Goal: Information Seeking & Learning: Learn about a topic

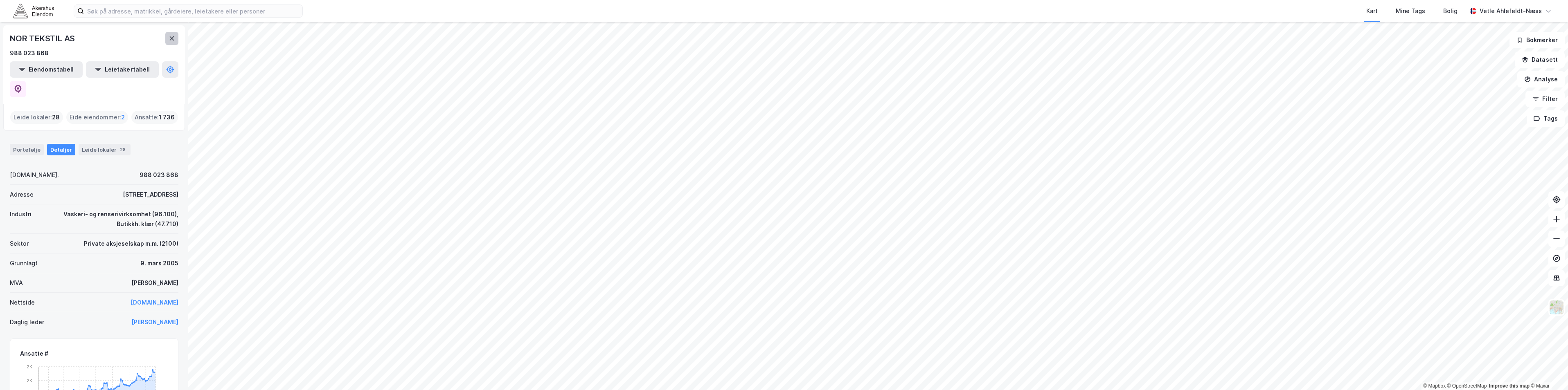
click at [166, 40] on button at bounding box center [172, 38] width 13 height 13
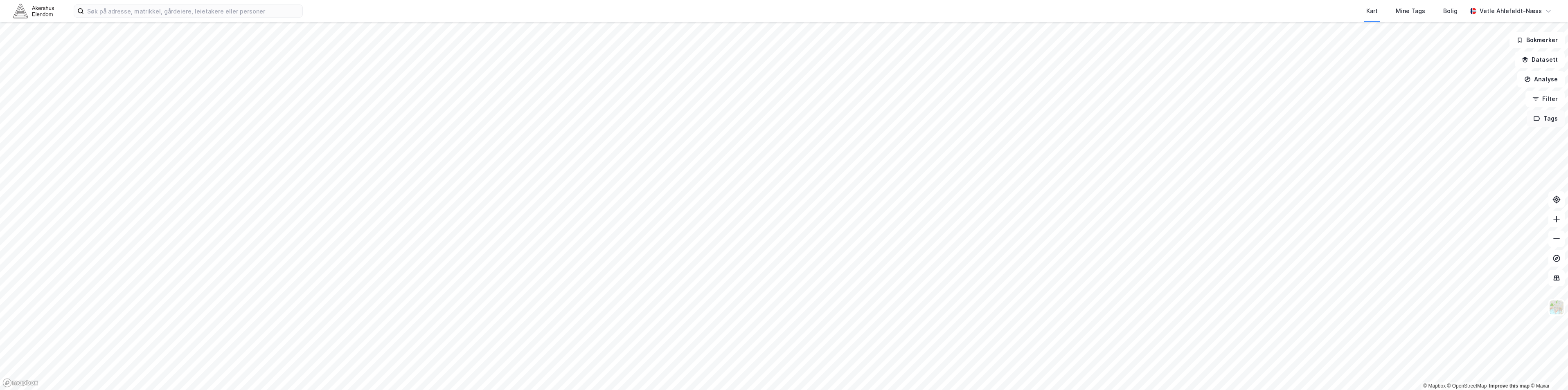
click at [1558, 117] on button "Tags" at bounding box center [1545, 119] width 38 height 16
click at [1461, 184] on div "Sofiemyr" at bounding box center [1458, 182] width 111 height 7
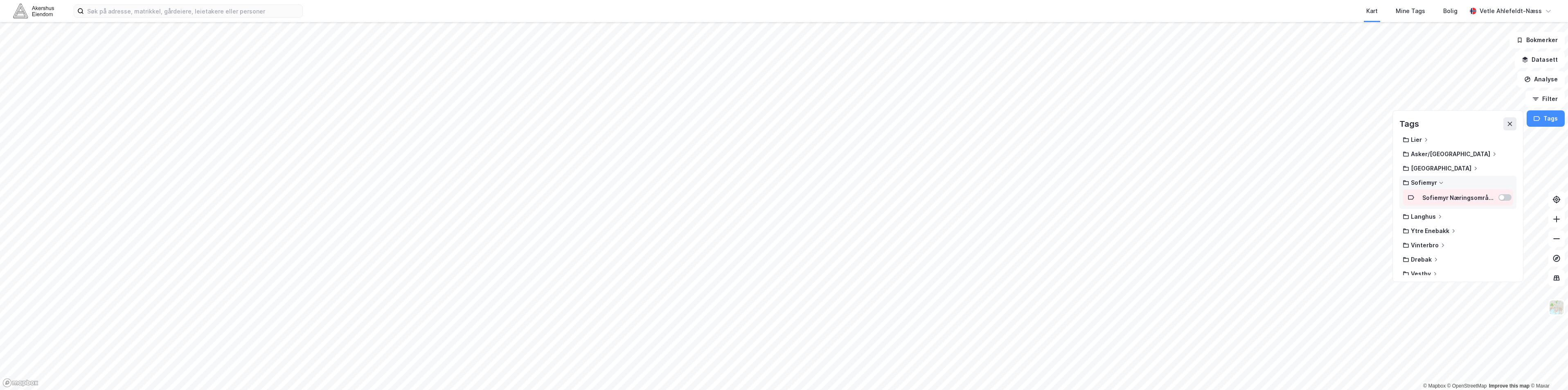
click at [1499, 197] on div at bounding box center [1502, 198] width 5 height 5
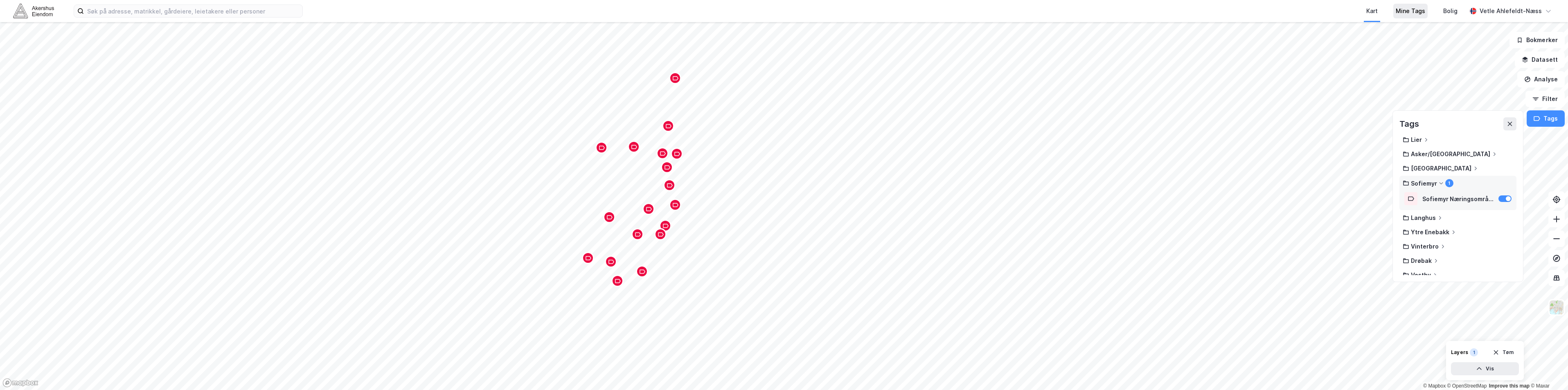
click at [1416, 12] on div "Mine Tags" at bounding box center [1410, 11] width 29 height 10
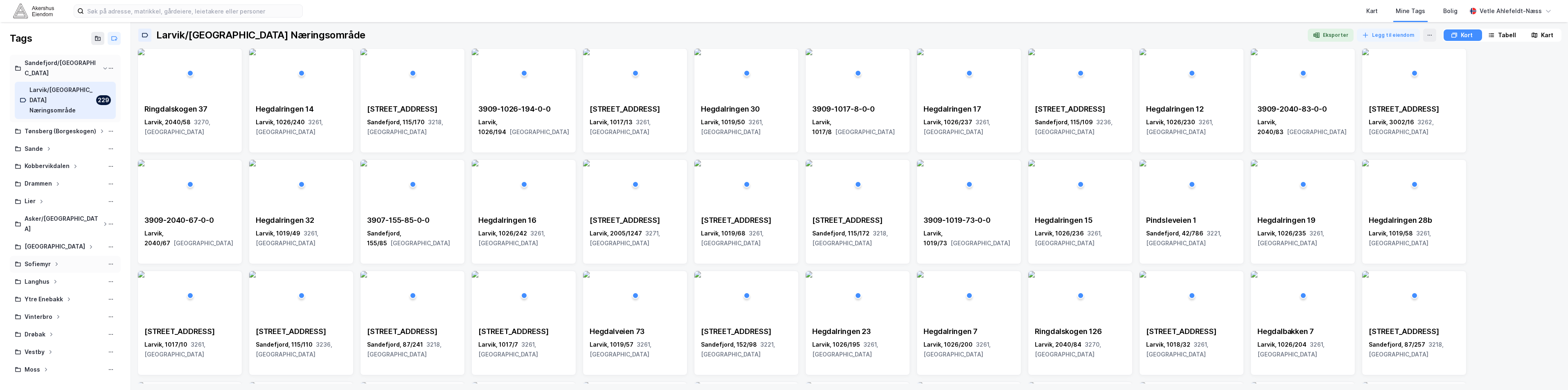
click at [54, 259] on div "Sofiemyr" at bounding box center [65, 264] width 101 height 10
click at [51, 276] on div "Sofiemyr Næringsområde" at bounding box center [63, 287] width 68 height 21
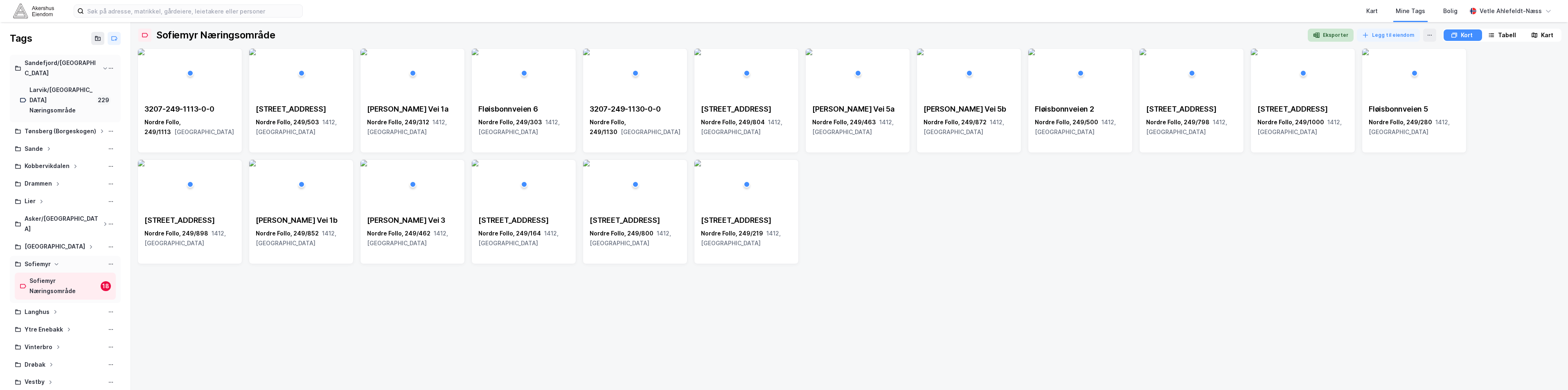
click at [1317, 30] on button "Eksporter" at bounding box center [1330, 35] width 46 height 13
click at [1380, 12] on div "Kart" at bounding box center [1372, 11] width 16 height 15
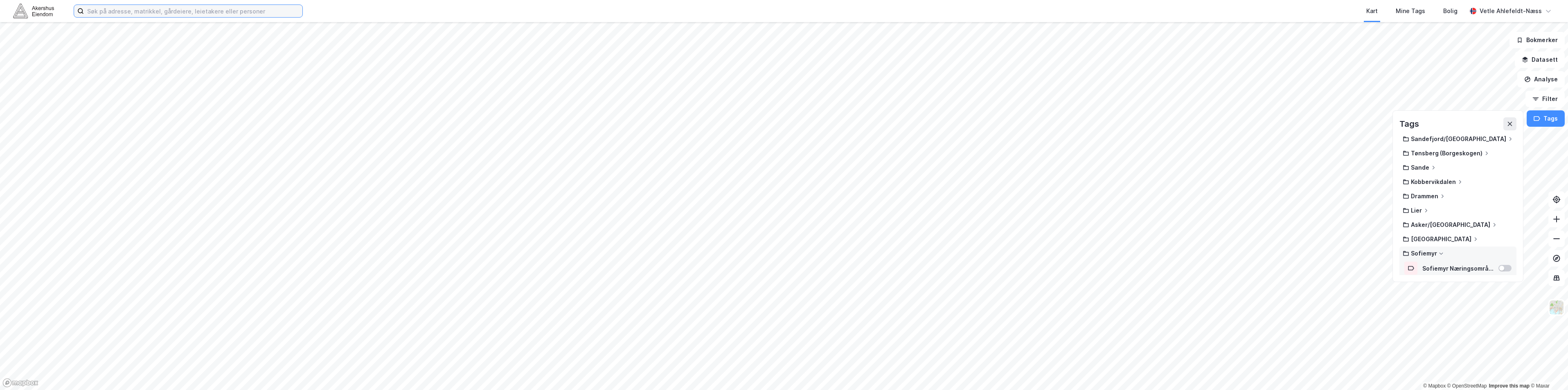
click at [183, 5] on input at bounding box center [193, 11] width 219 height 12
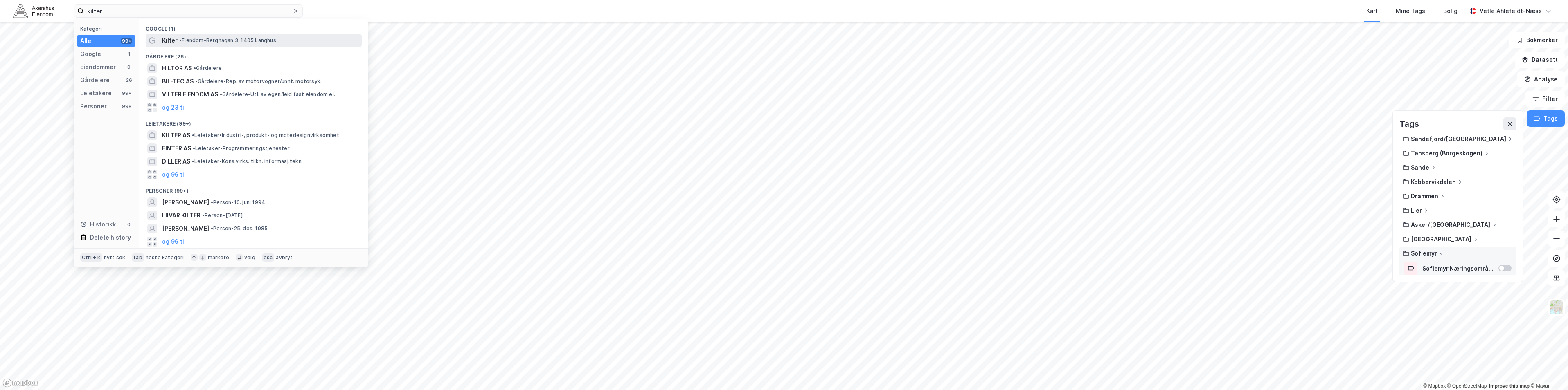
click at [275, 44] on div "Kilter • Eiendom • Berghagan 3, 1405 Langhus" at bounding box center [261, 40] width 198 height 10
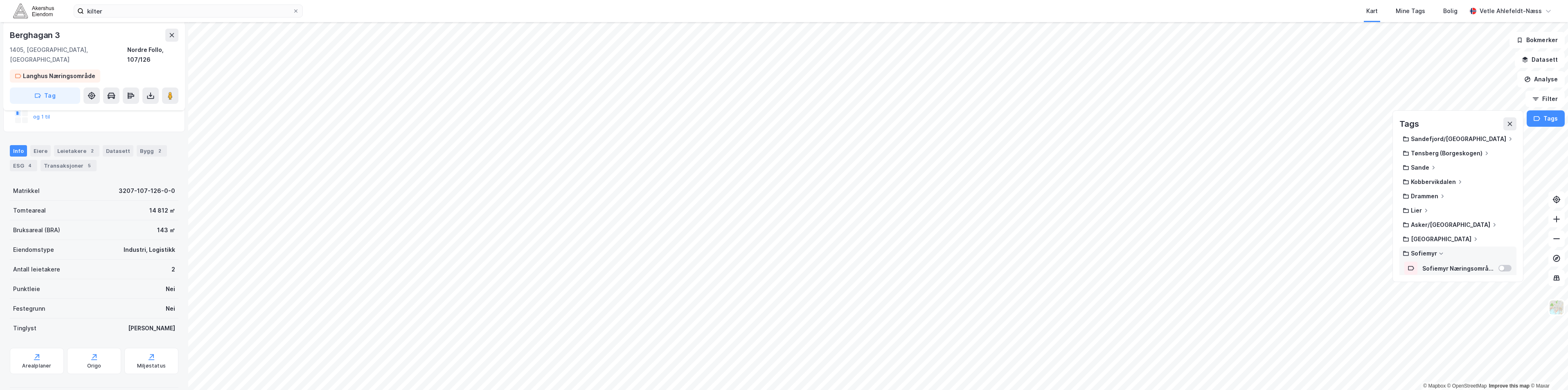
scroll to position [74, 0]
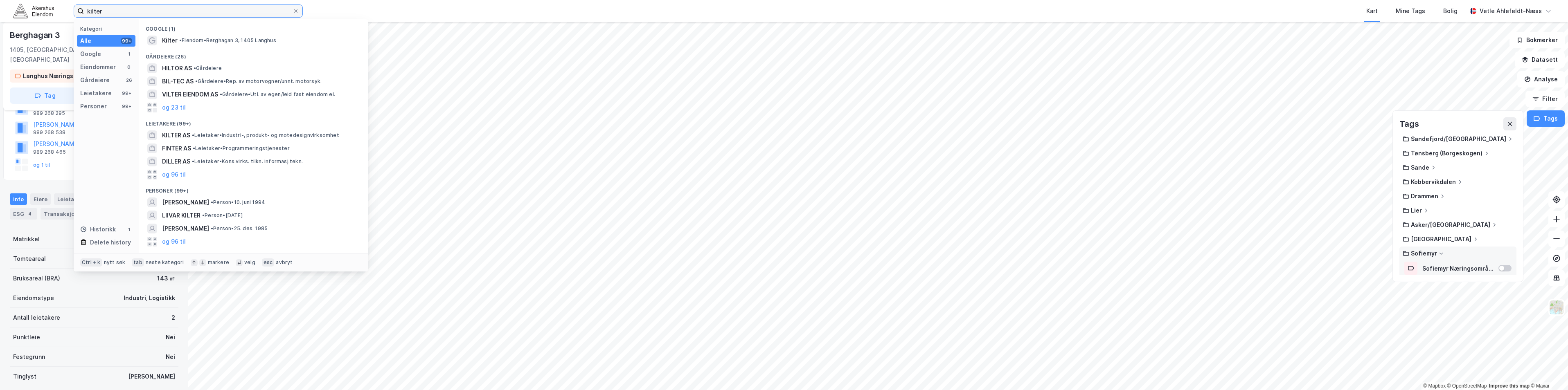
click at [114, 12] on input "kilter" at bounding box center [188, 11] width 209 height 12
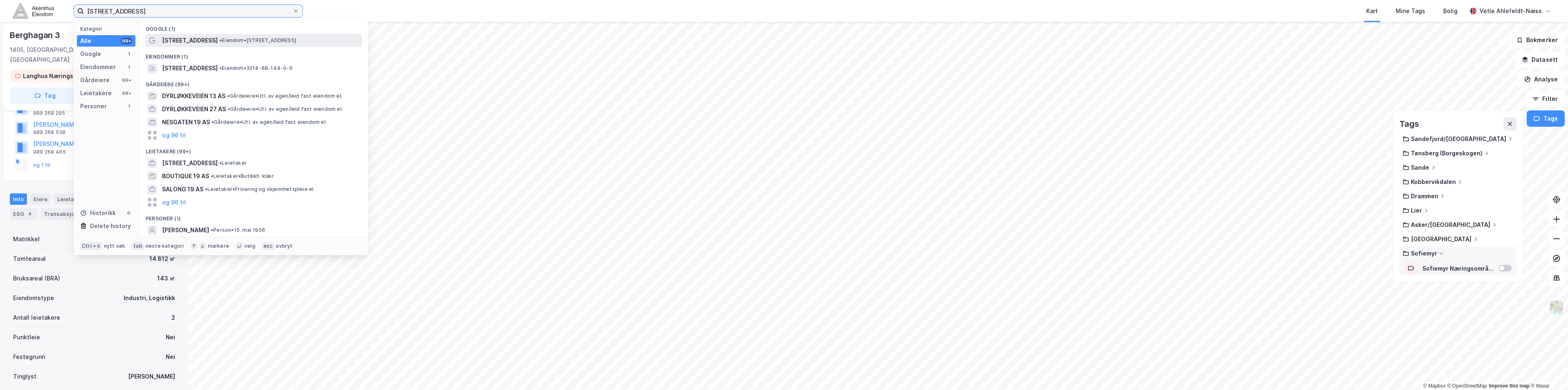
type input "dyrløkkeveien 19"
click at [256, 38] on span "• Eiendom • Dyrløkkeveien 19, 1448 Drøbak" at bounding box center [257, 40] width 77 height 7
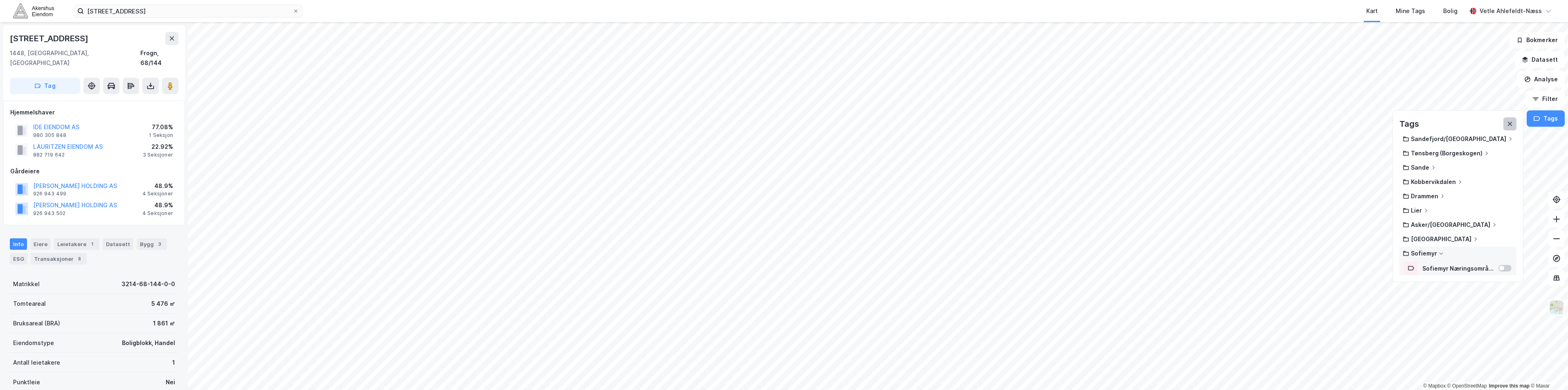
click at [1508, 125] on icon at bounding box center [1510, 124] width 7 height 7
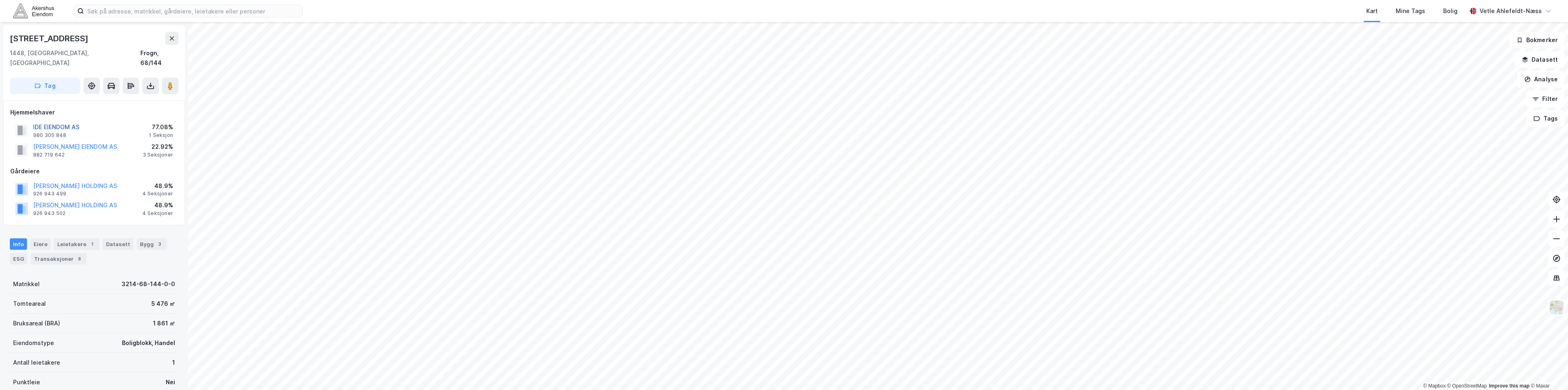
click at [0, 0] on button "IDE EIENDOM AS" at bounding box center [0, 0] width 0 height 0
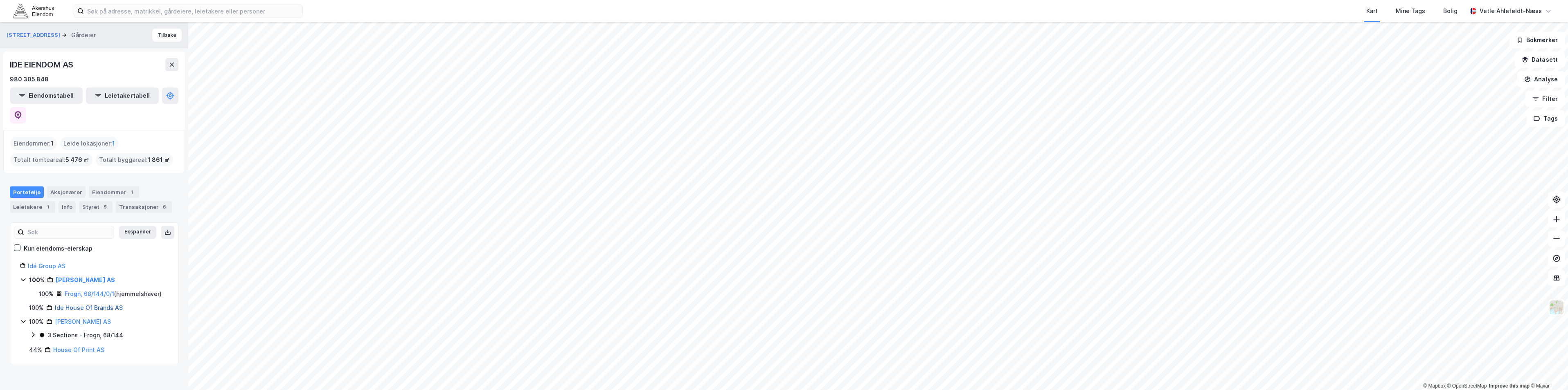
click at [95, 304] on link "Ide House Of Brands AS" at bounding box center [89, 307] width 68 height 7
click at [94, 304] on link "Frogn, 68/144/0/1" at bounding box center [89, 307] width 49 height 7
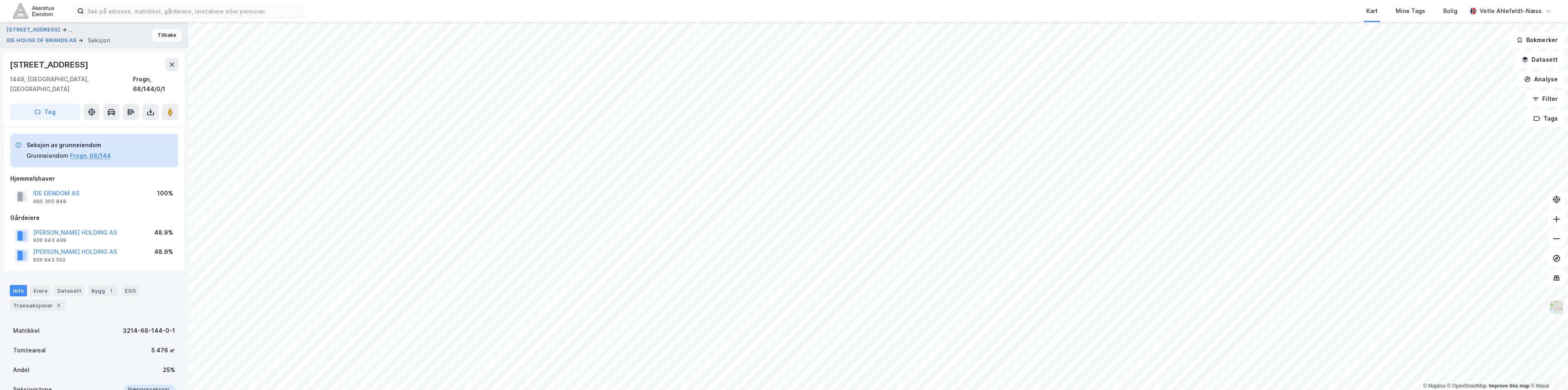
click at [171, 32] on button "Tilbake" at bounding box center [167, 35] width 29 height 13
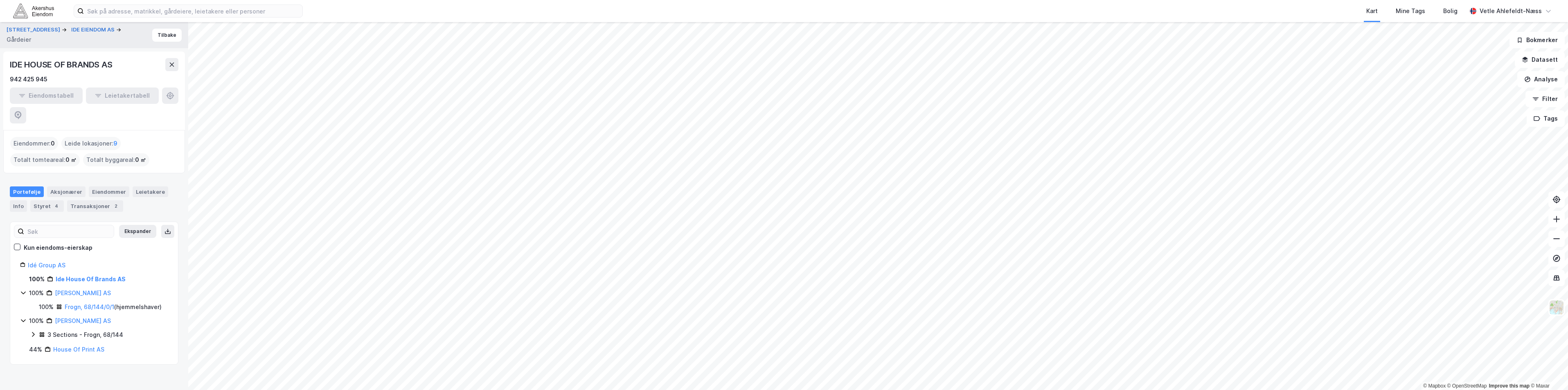
click at [52, 330] on div "3 Sections - Frogn, 68/144" at bounding box center [85, 335] width 75 height 10
click at [167, 36] on button "Tilbake" at bounding box center [167, 35] width 29 height 13
click at [161, 35] on button "Tilbake" at bounding box center [167, 35] width 29 height 13
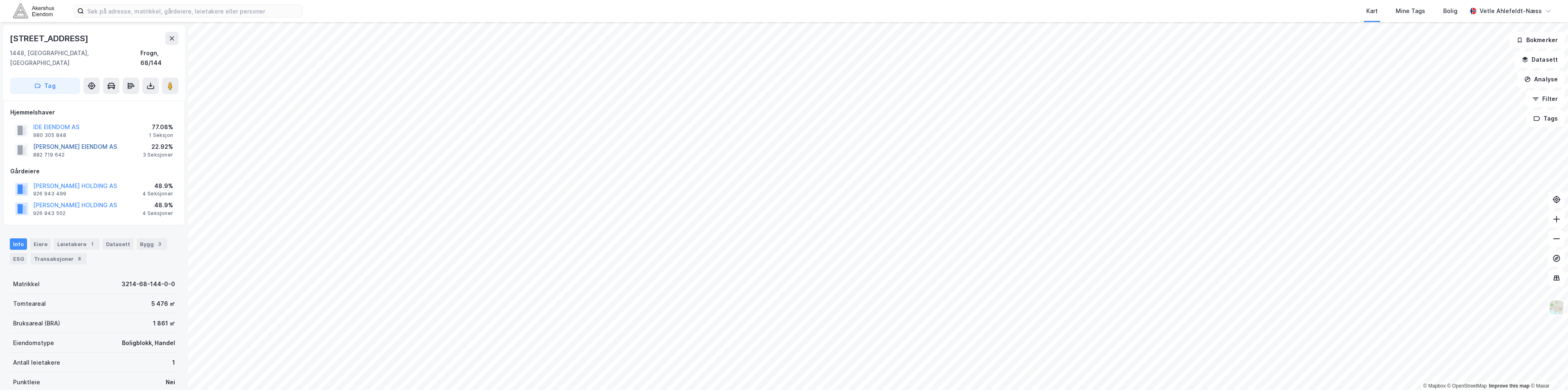
click at [0, 0] on button "[PERSON_NAME] EIENDOM AS" at bounding box center [0, 0] width 0 height 0
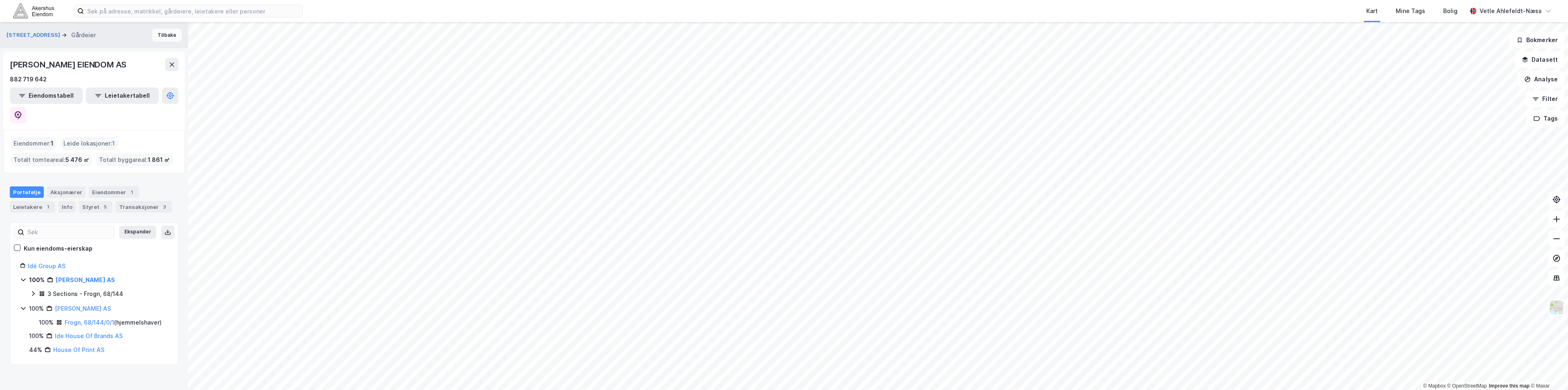
click at [166, 30] on button "Tilbake" at bounding box center [167, 35] width 29 height 13
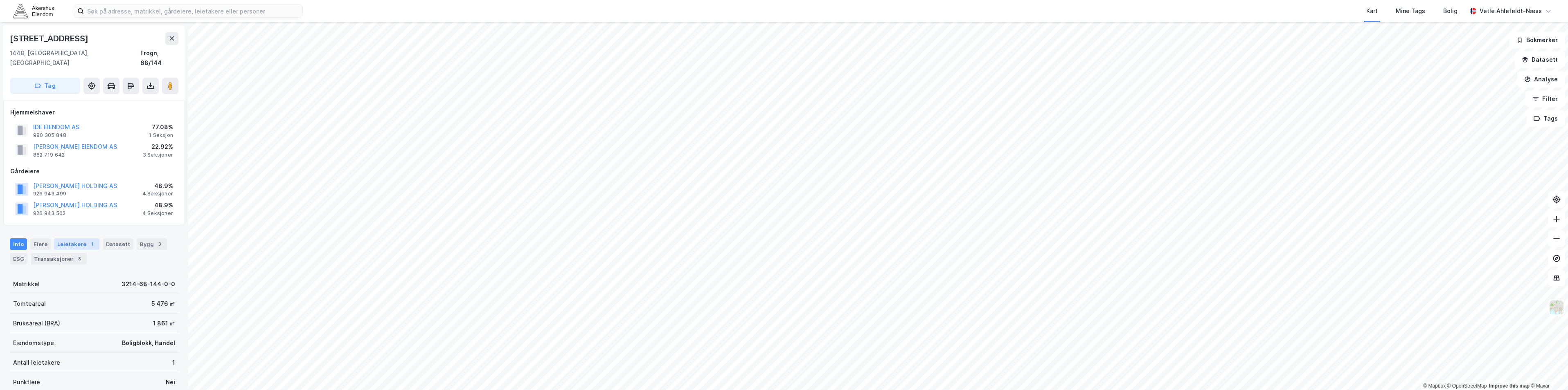
click at [79, 239] on div "Leietakere 1" at bounding box center [77, 244] width 46 height 12
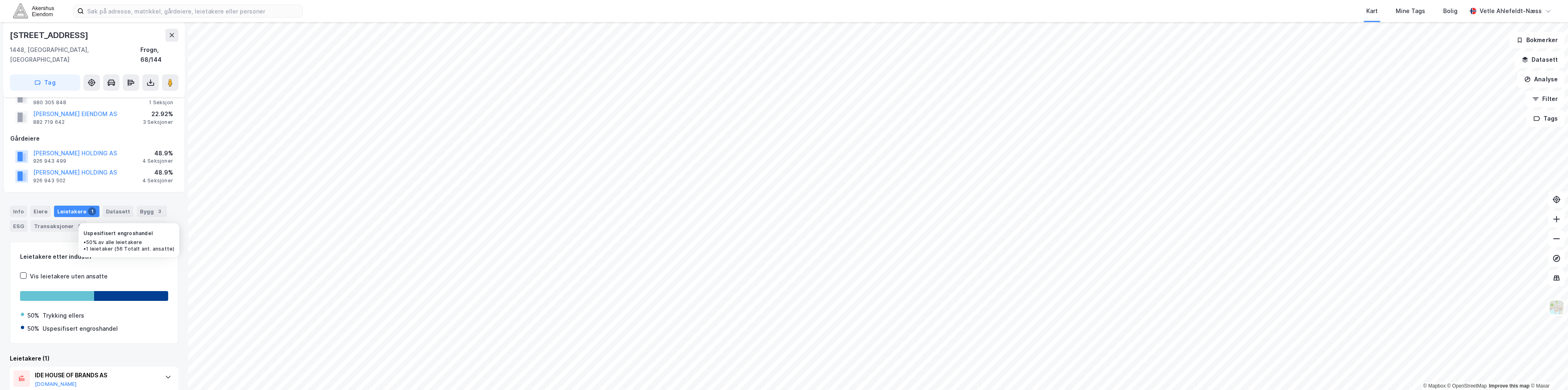
scroll to position [54, 0]
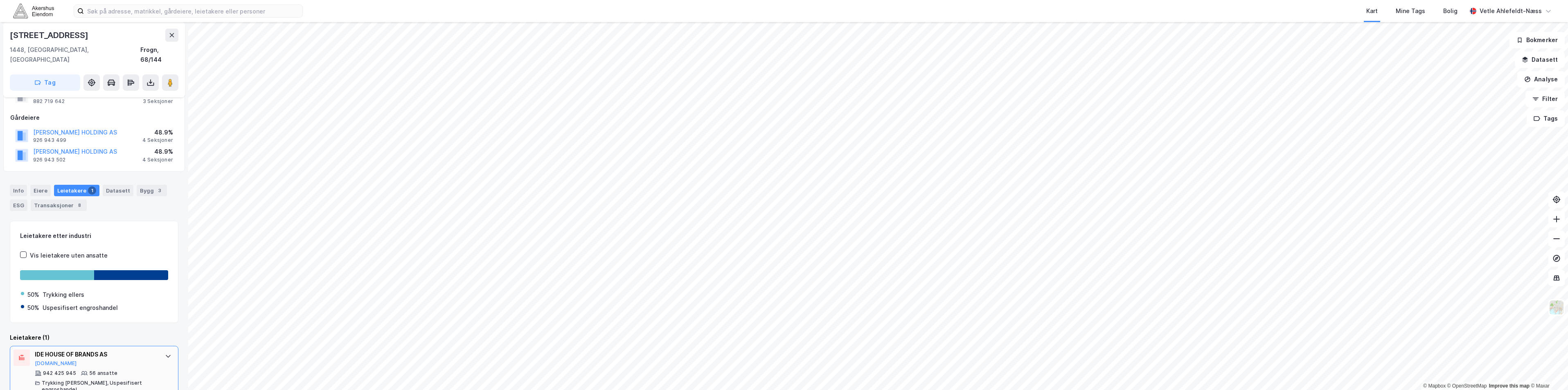
click at [97, 346] on div "IDE HOUSE OF BRANDS AS [DOMAIN_NAME] 942 425 945 56 ansatte Trykking [PERSON_NA…" at bounding box center [94, 371] width 169 height 50
click at [100, 350] on div "IDE HOUSE OF BRANDS AS" at bounding box center [96, 355] width 122 height 10
click at [147, 370] on div "942 425 945 56 ansatte Trykking [PERSON_NAME], Uspesifisert engroshandel" at bounding box center [96, 381] width 122 height 23
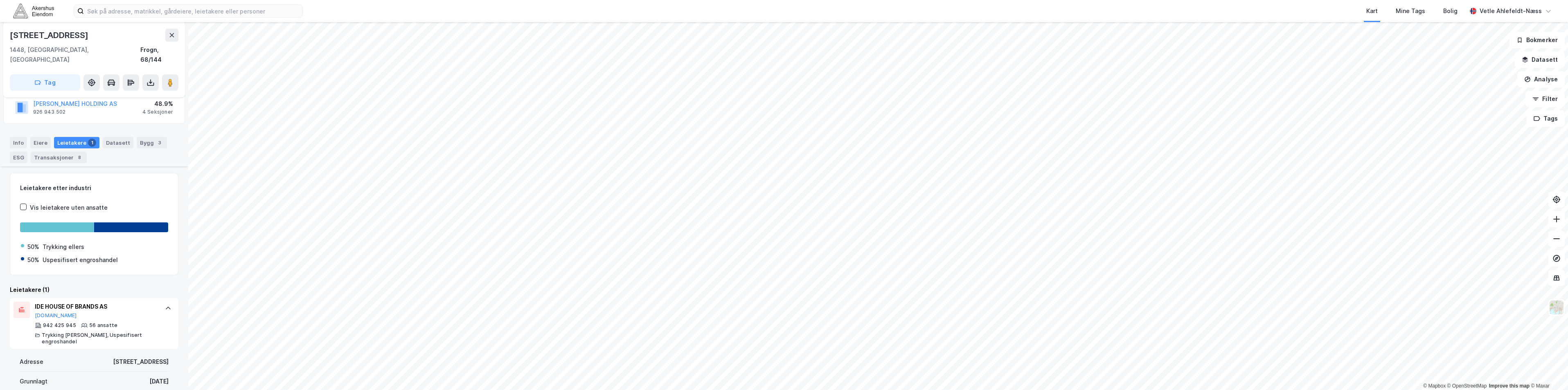
scroll to position [100, 0]
drag, startPoint x: 145, startPoint y: 2, endPoint x: 147, endPoint y: 11, distance: 9.2
click at [145, 2] on div "Kart Mine Tags [PERSON_NAME] Ahlefeldt-Næss" at bounding box center [784, 11] width 1568 height 22
click at [147, 13] on input at bounding box center [193, 11] width 219 height 12
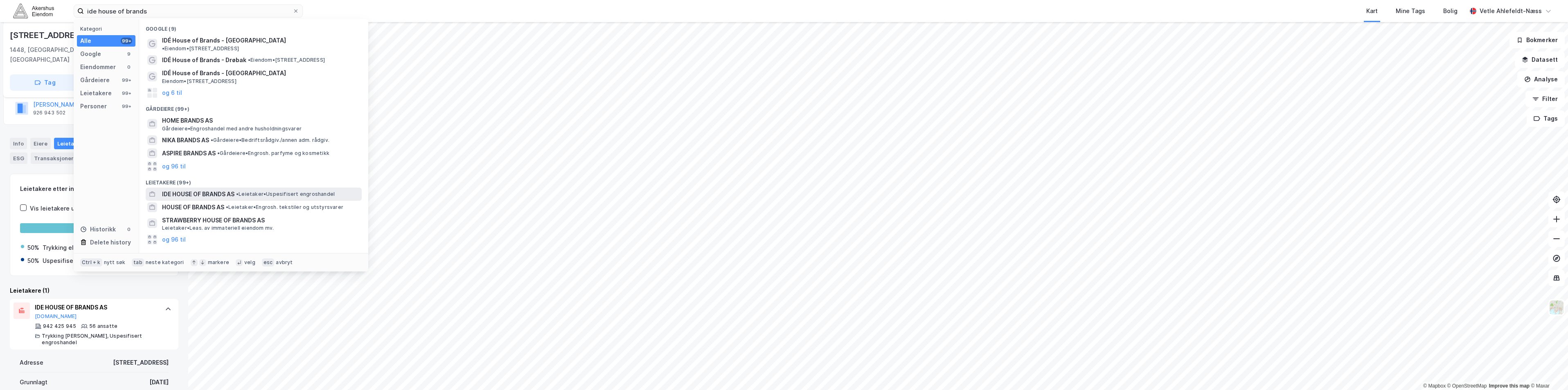
click at [323, 191] on span "• Leietaker • Uspesifisert engroshandel" at bounding box center [285, 194] width 99 height 7
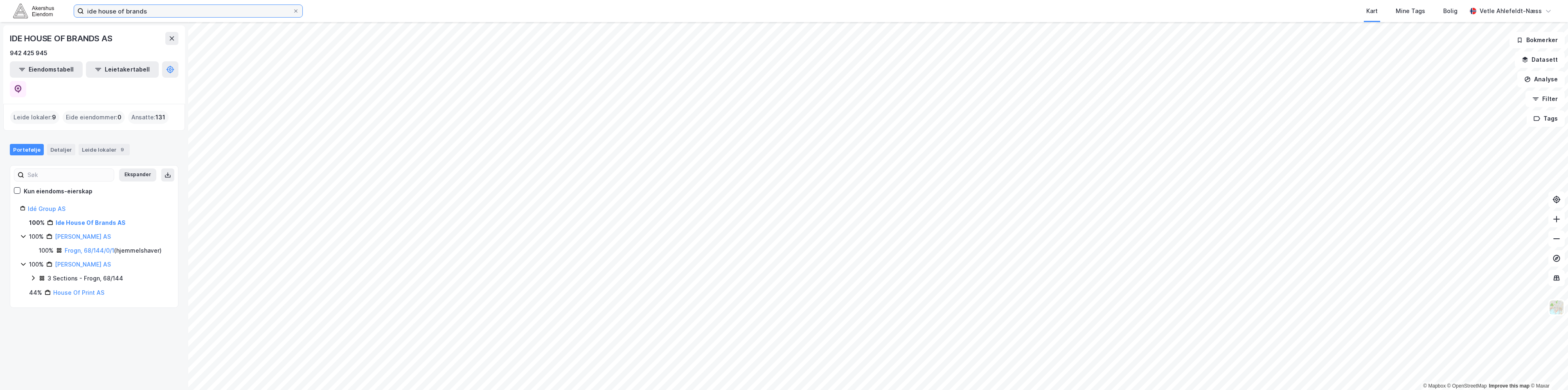
click at [181, 9] on input "ide house of brands" at bounding box center [188, 11] width 209 height 12
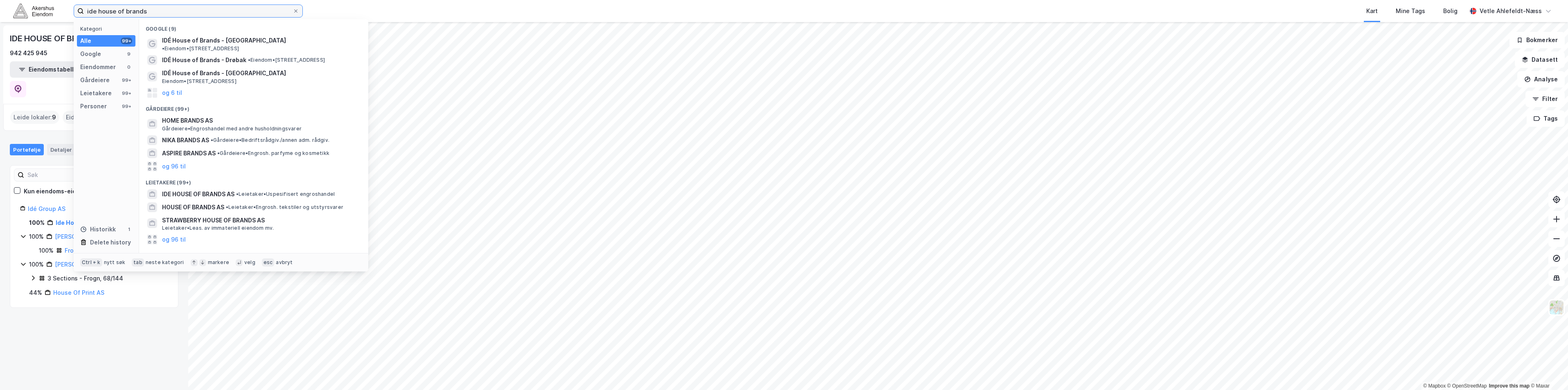
click at [181, 9] on input "ide house of brands" at bounding box center [188, 11] width 209 height 12
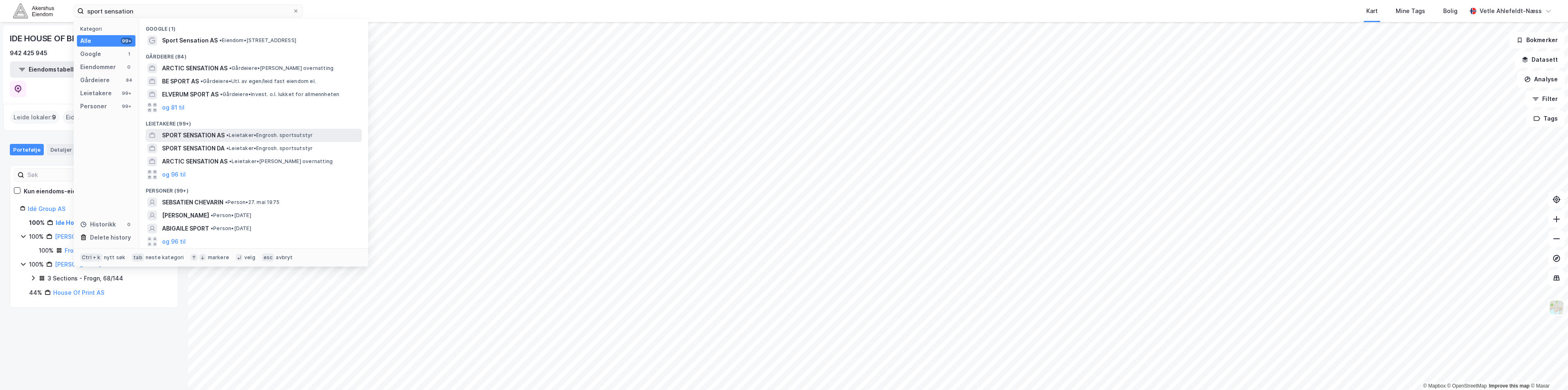
click at [274, 136] on span "• Leietaker • [GEOGRAPHIC_DATA]. sportsutstyr" at bounding box center [270, 135] width 86 height 7
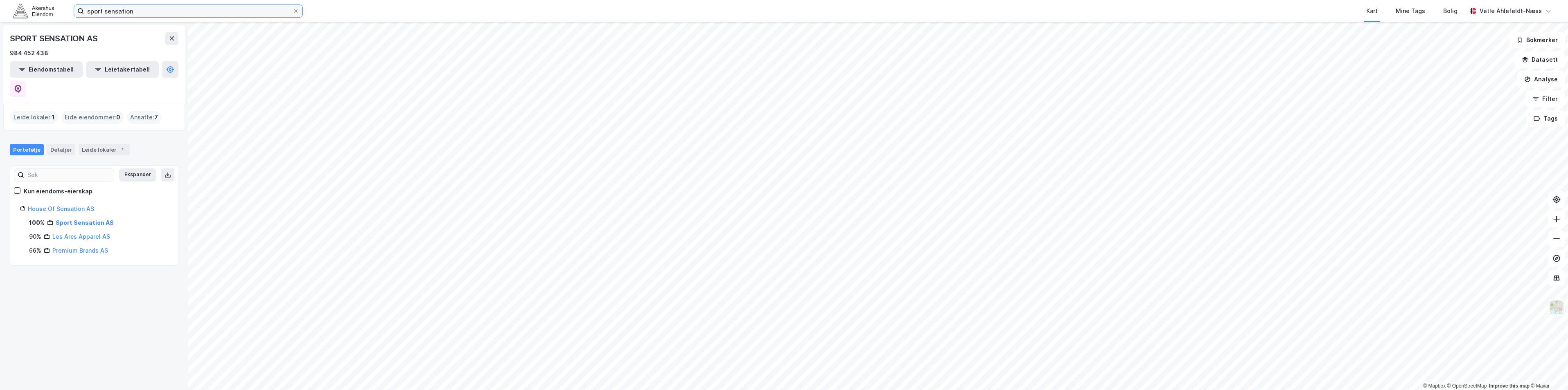
click at [138, 16] on input "sport sensation" at bounding box center [188, 11] width 209 height 12
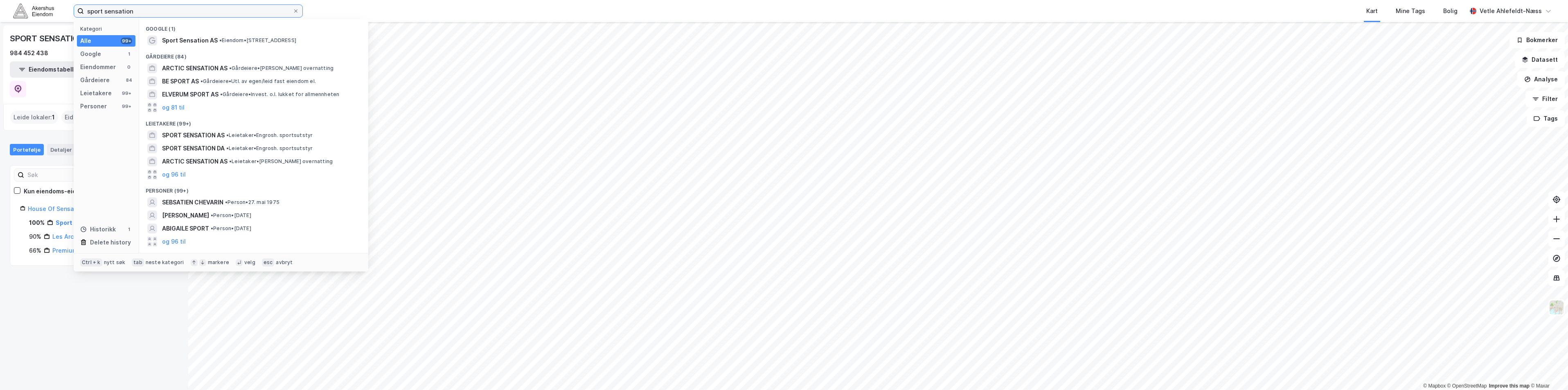
click at [138, 16] on input "sport sensation" at bounding box center [188, 11] width 209 height 12
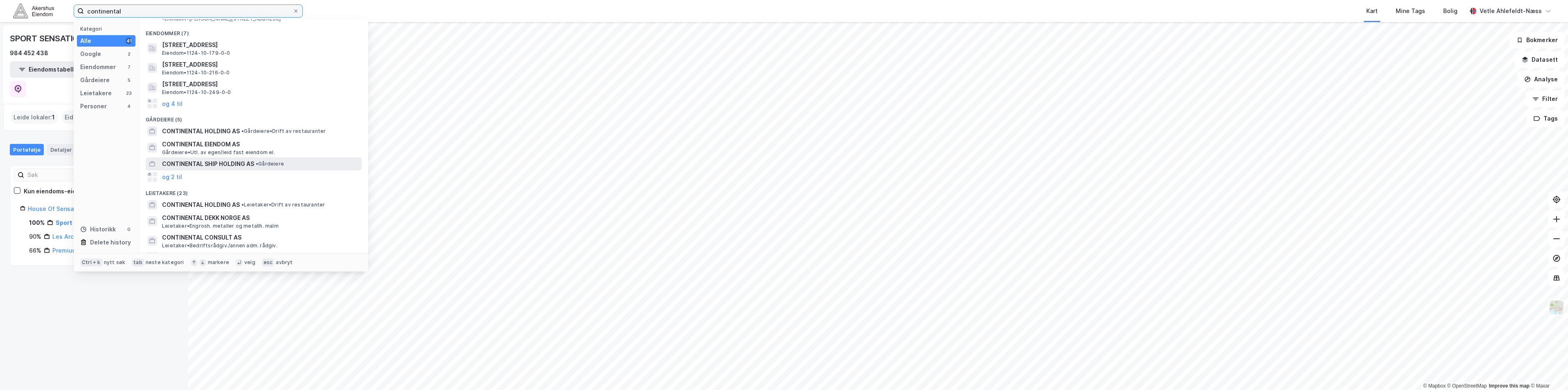
scroll to position [82, 0]
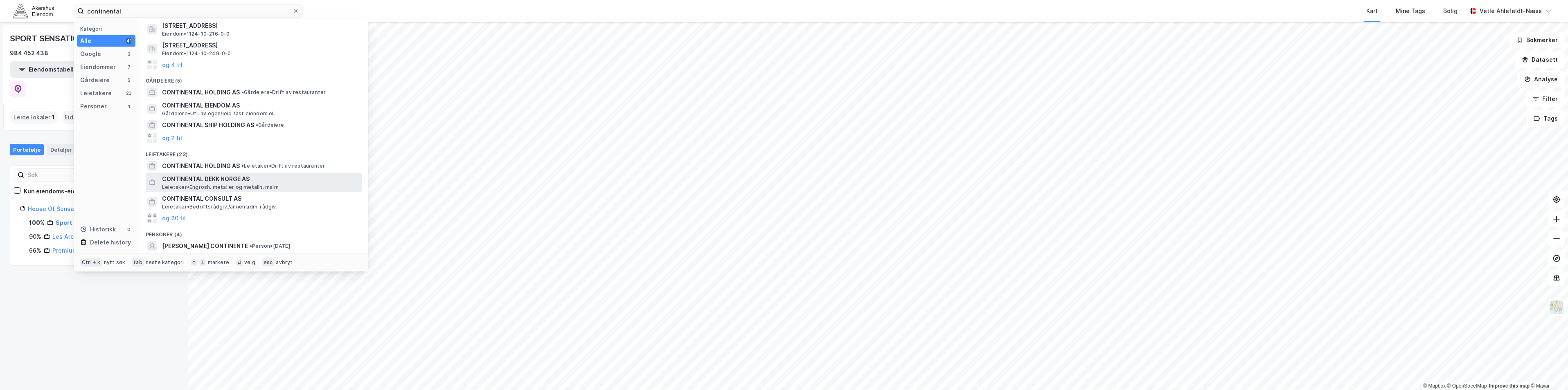
click at [267, 174] on span "CONTINENTAL DEKK NORGE AS" at bounding box center [260, 179] width 197 height 10
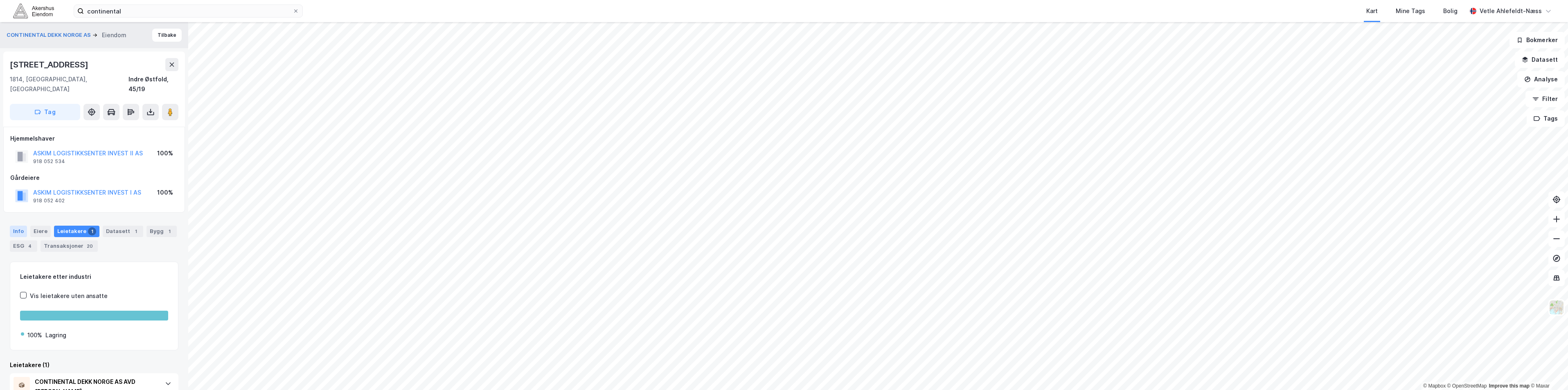
click at [19, 226] on div "Info" at bounding box center [18, 231] width 17 height 12
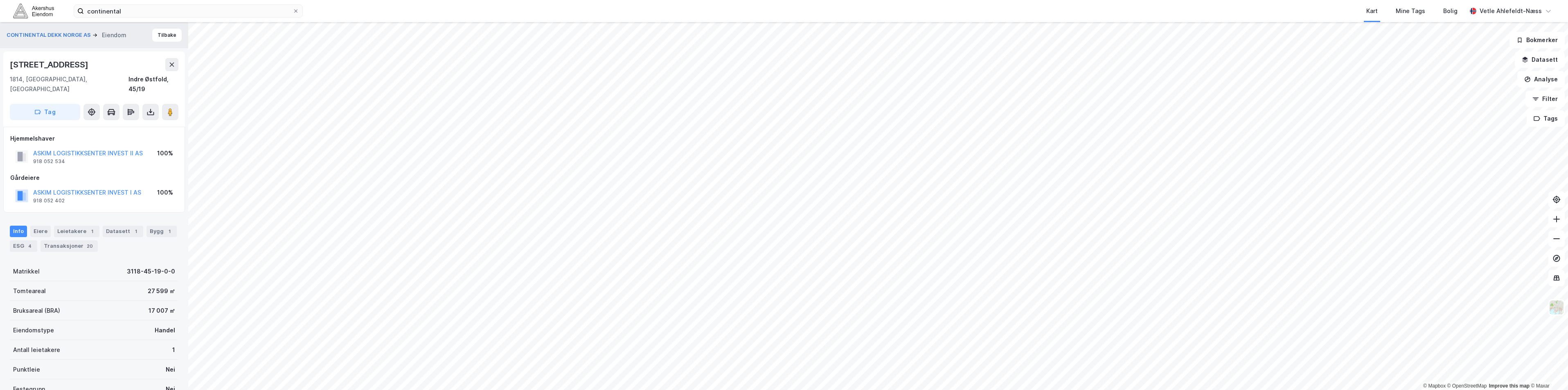
drag, startPoint x: 89, startPoint y: 60, endPoint x: 10, endPoint y: 59, distance: 79.0
click at [10, 59] on div "[STREET_ADDRESS]" at bounding box center [94, 64] width 169 height 13
copy div "[STREET_ADDRESS]"
click at [111, 58] on div "[STREET_ADDRESS]" at bounding box center [94, 64] width 169 height 13
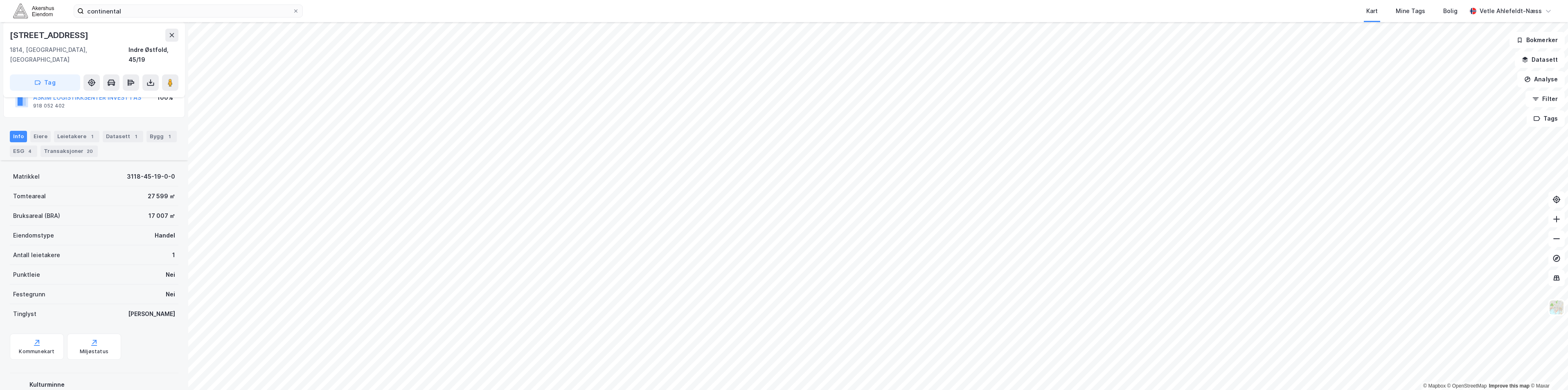
scroll to position [42, 0]
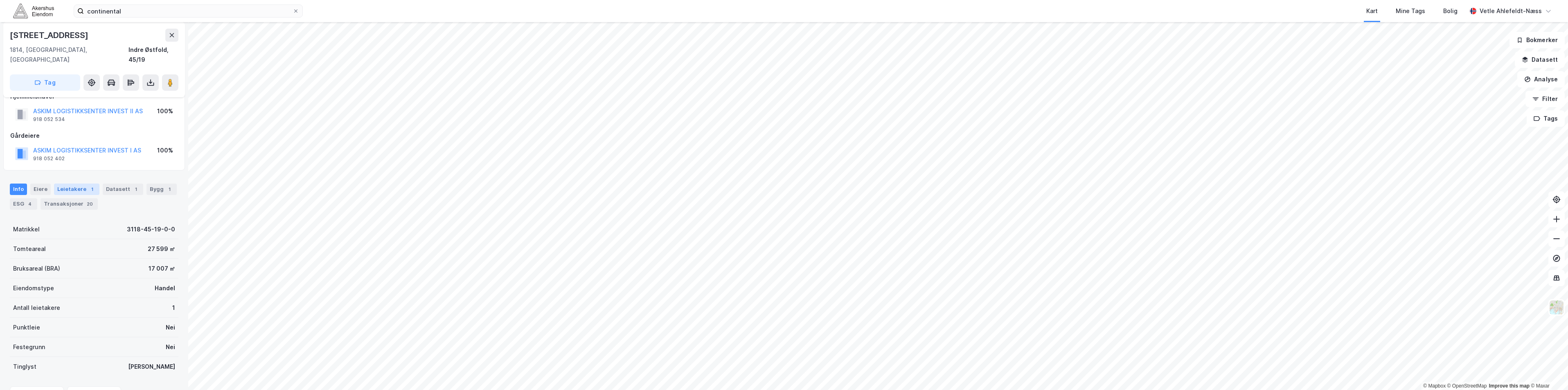
click at [86, 184] on div "Leietakere 1" at bounding box center [77, 189] width 46 height 12
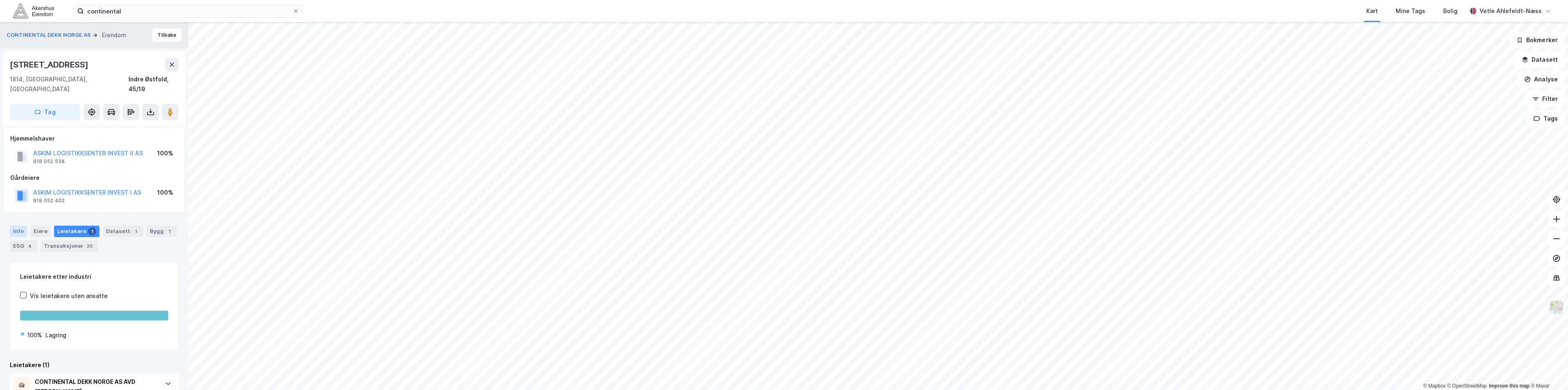
click at [18, 226] on div "Info" at bounding box center [18, 231] width 17 height 12
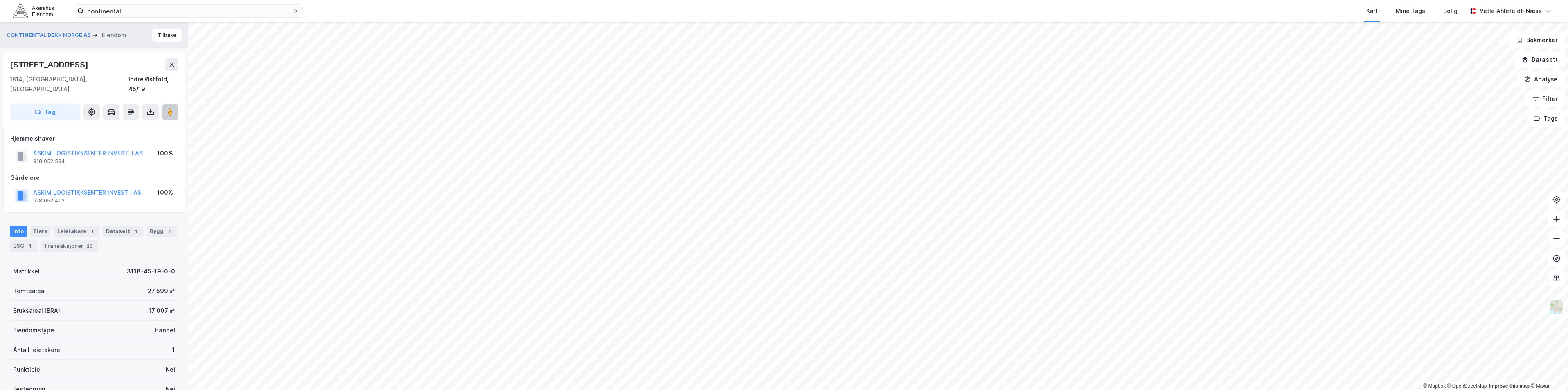
click at [167, 108] on icon at bounding box center [170, 111] width 8 height 8
click at [169, 12] on input "continental" at bounding box center [188, 11] width 209 height 12
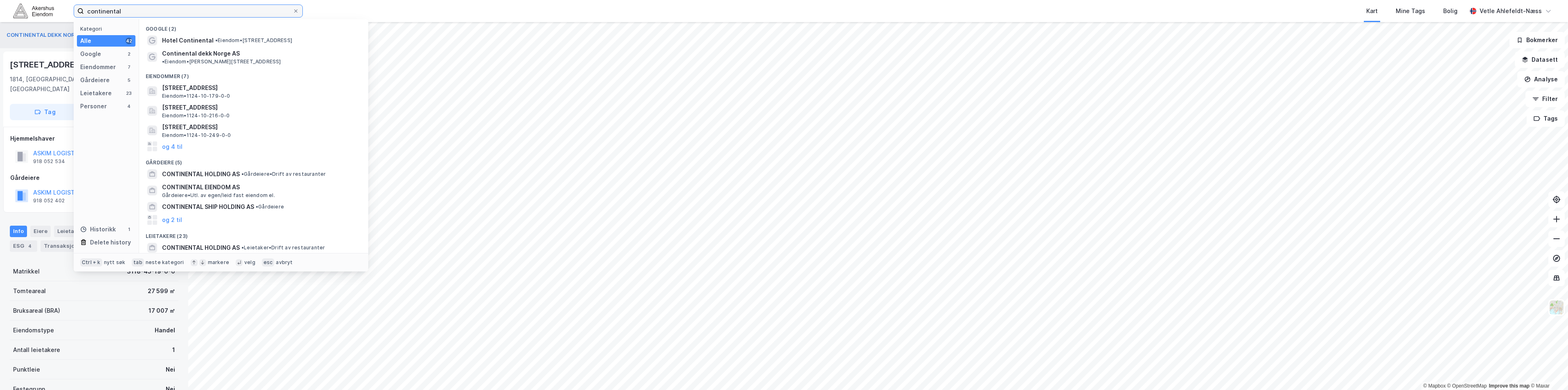
click at [169, 12] on input "continental" at bounding box center [188, 11] width 209 height 12
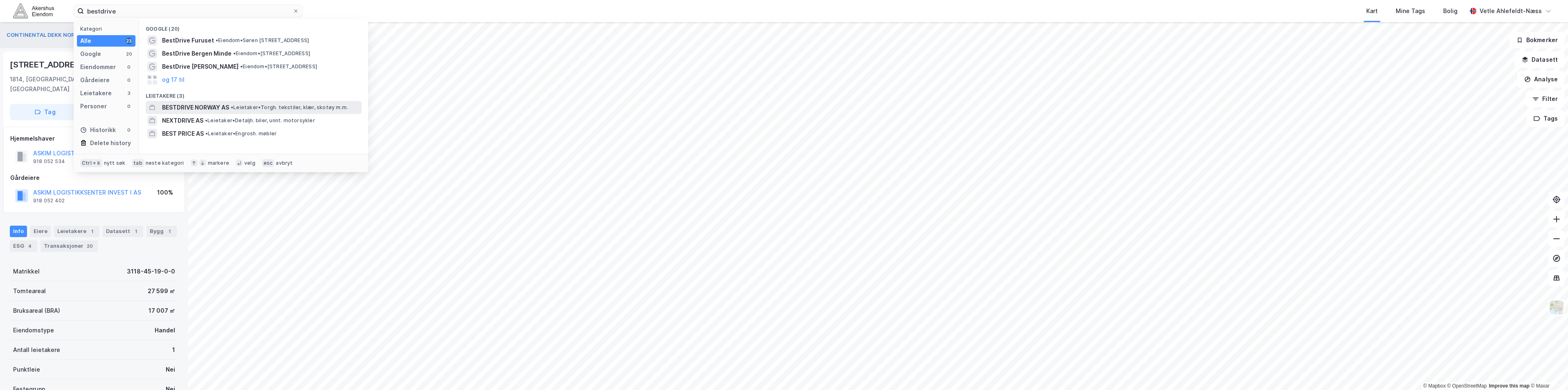
click at [258, 108] on span "• Leietaker • [GEOGRAPHIC_DATA]. tekstiler, [GEOGRAPHIC_DATA], skotøy m.m." at bounding box center [289, 107] width 117 height 7
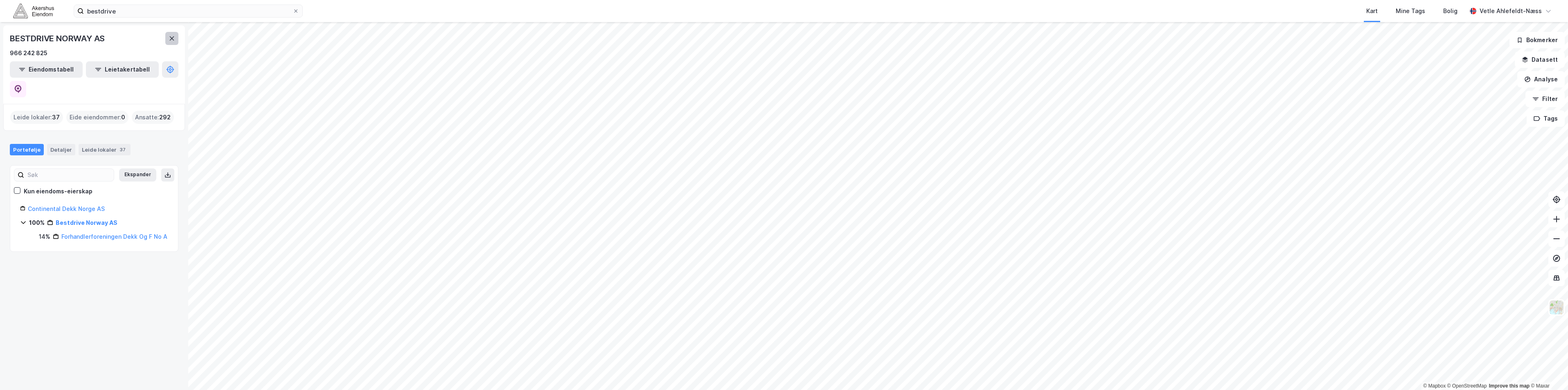
click at [178, 39] on div "BESTDRIVE [GEOGRAPHIC_DATA] AS 966 242 825 Eiendomstabell Leietakertabell" at bounding box center [94, 64] width 181 height 78
click at [173, 40] on icon at bounding box center [172, 38] width 4 height 4
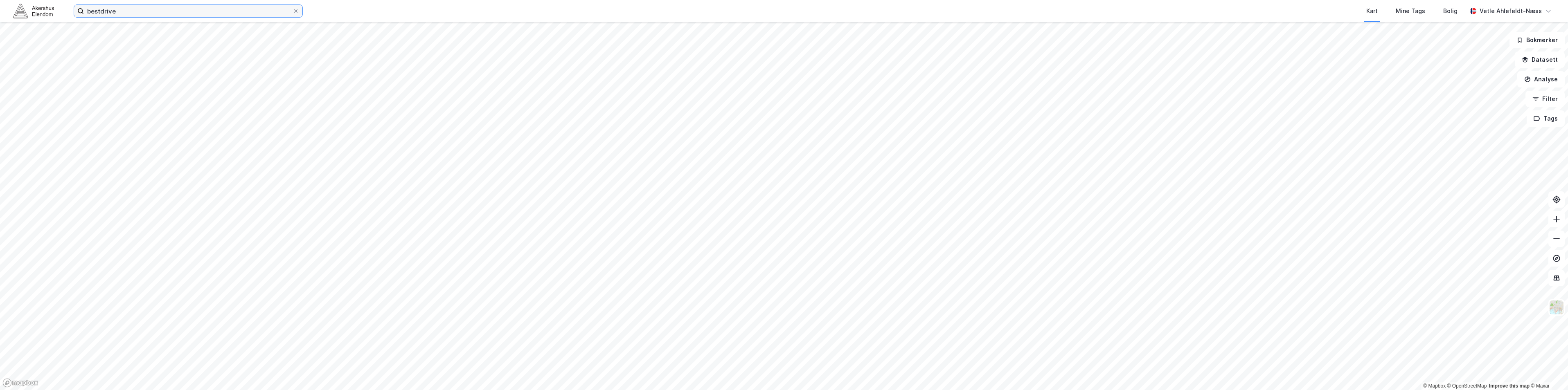
click at [139, 13] on input "bestdrive" at bounding box center [188, 11] width 209 height 12
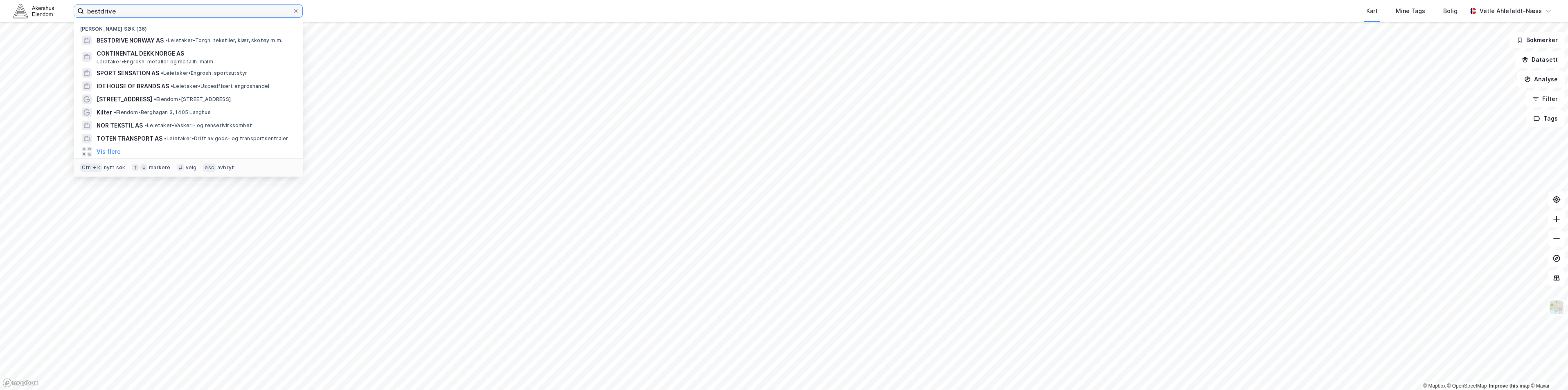
click at [139, 13] on input "bestdrive" at bounding box center [188, 11] width 209 height 12
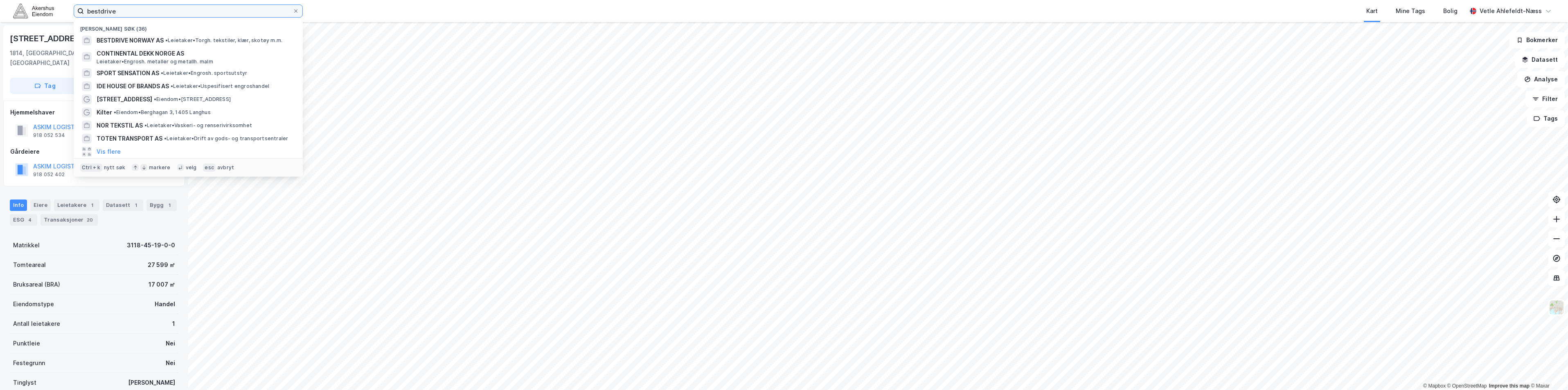
click at [193, 10] on input "bestdrive" at bounding box center [188, 11] width 209 height 12
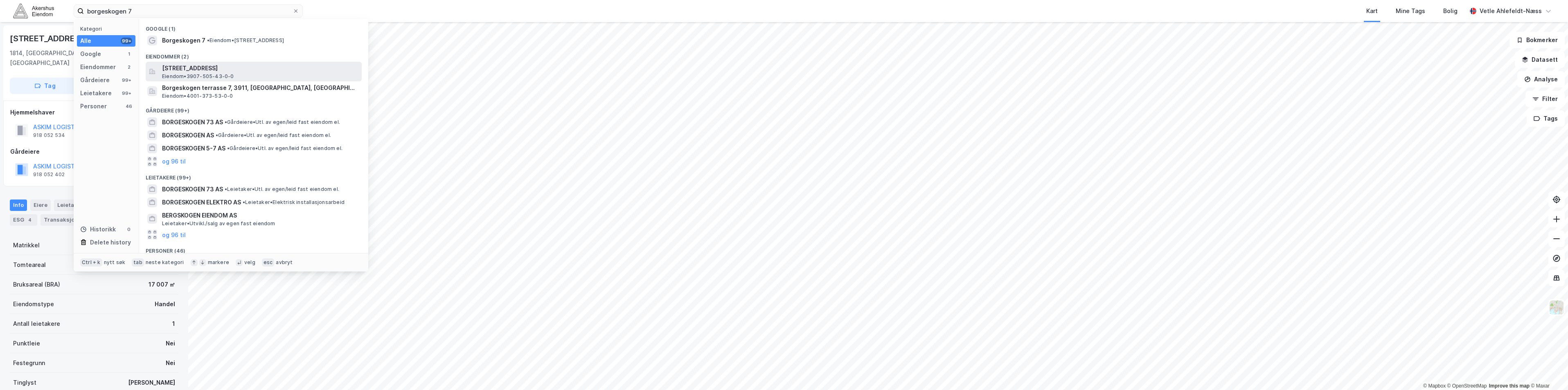
click at [297, 72] on span "[STREET_ADDRESS]" at bounding box center [260, 68] width 197 height 10
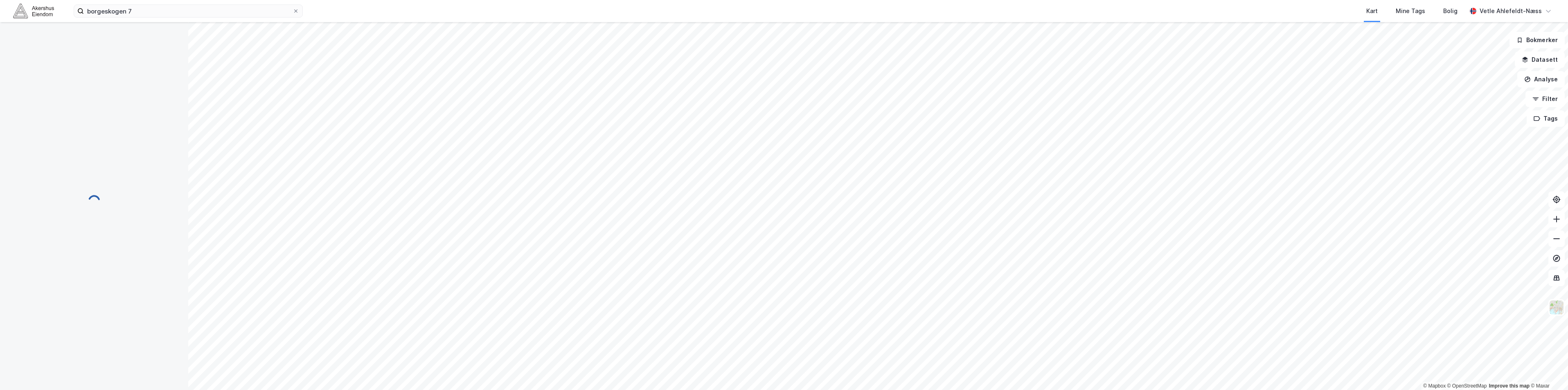
scroll to position [1, 0]
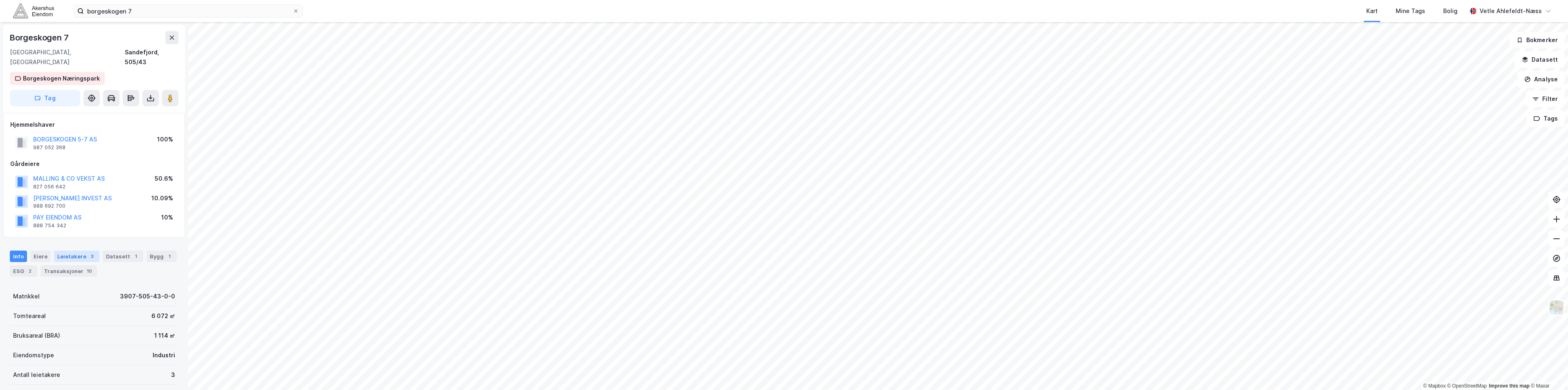
click at [88, 252] on div "3" at bounding box center [92, 256] width 8 height 8
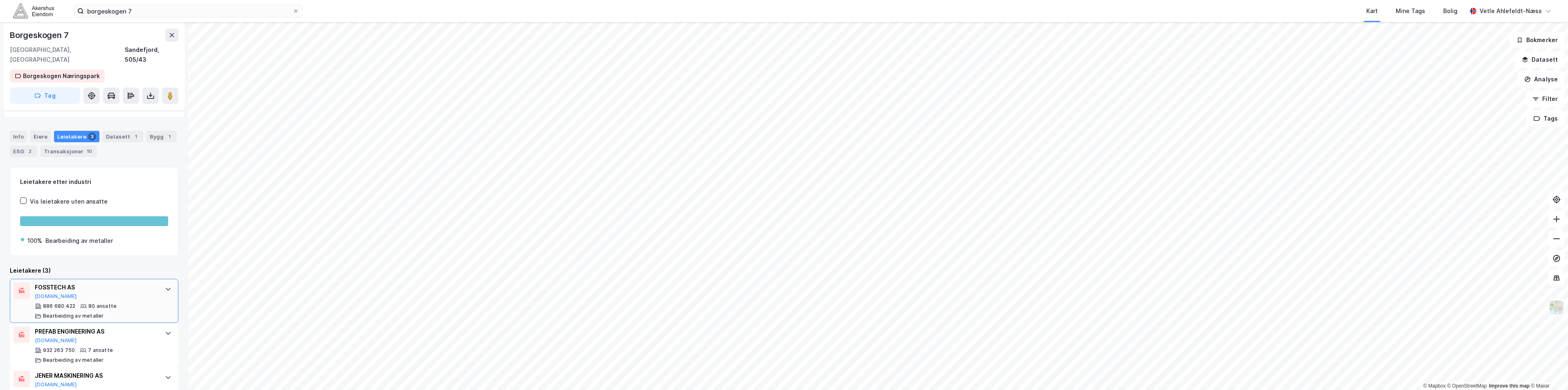
scroll to position [142, 0]
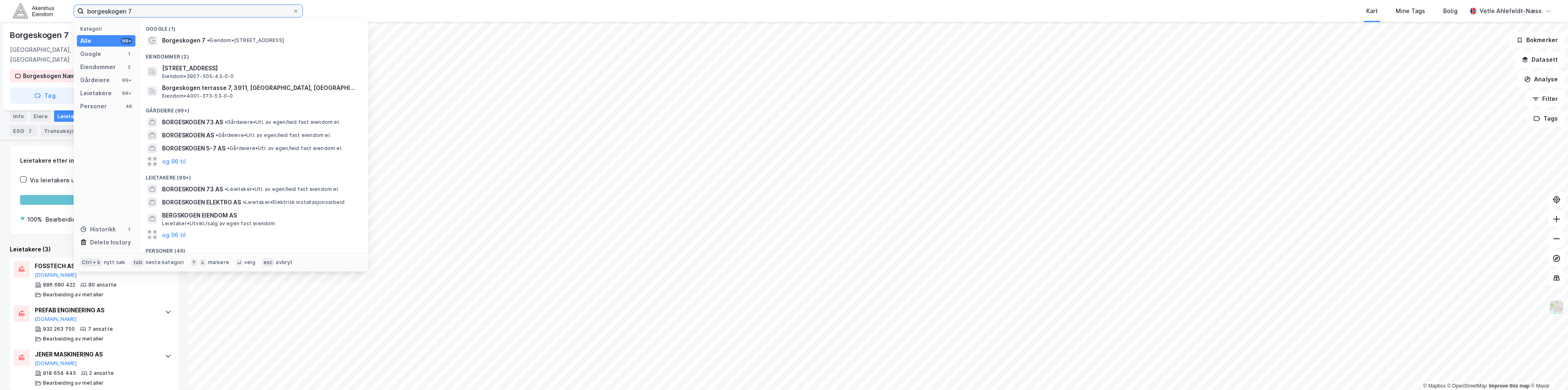
click at [175, 13] on input "borgeskogen 7" at bounding box center [188, 11] width 209 height 12
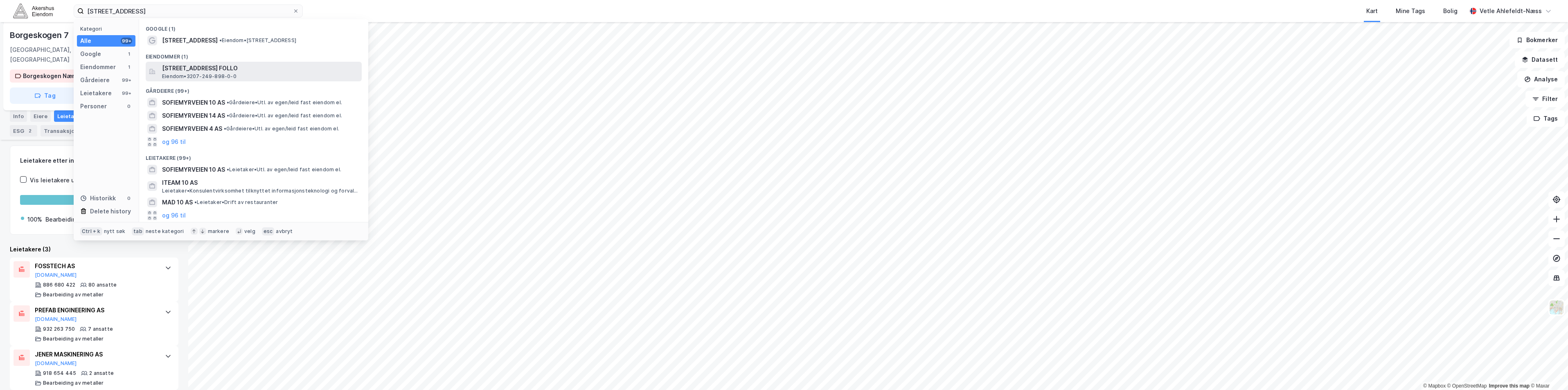
click at [284, 68] on span "[STREET_ADDRESS] FOLLO" at bounding box center [260, 68] width 197 height 10
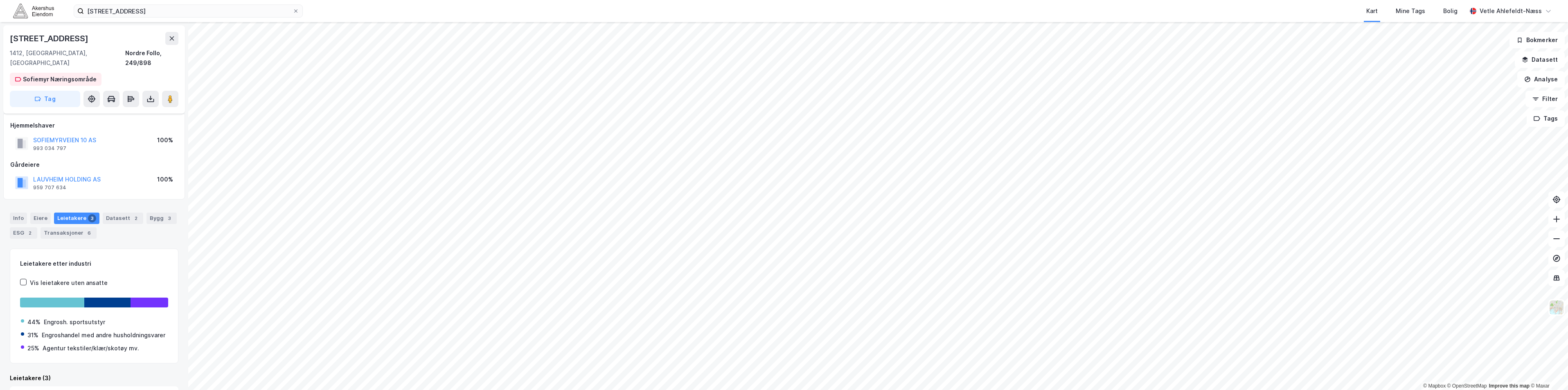
scroll to position [6, 0]
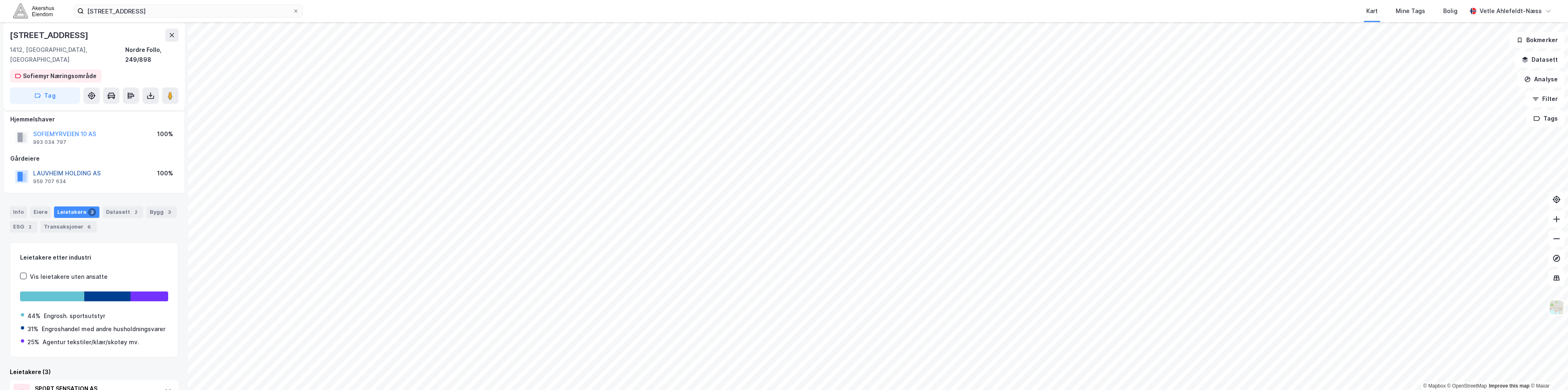
click at [0, 0] on button "LAUVHEIM HOLDING AS" at bounding box center [0, 0] width 0 height 0
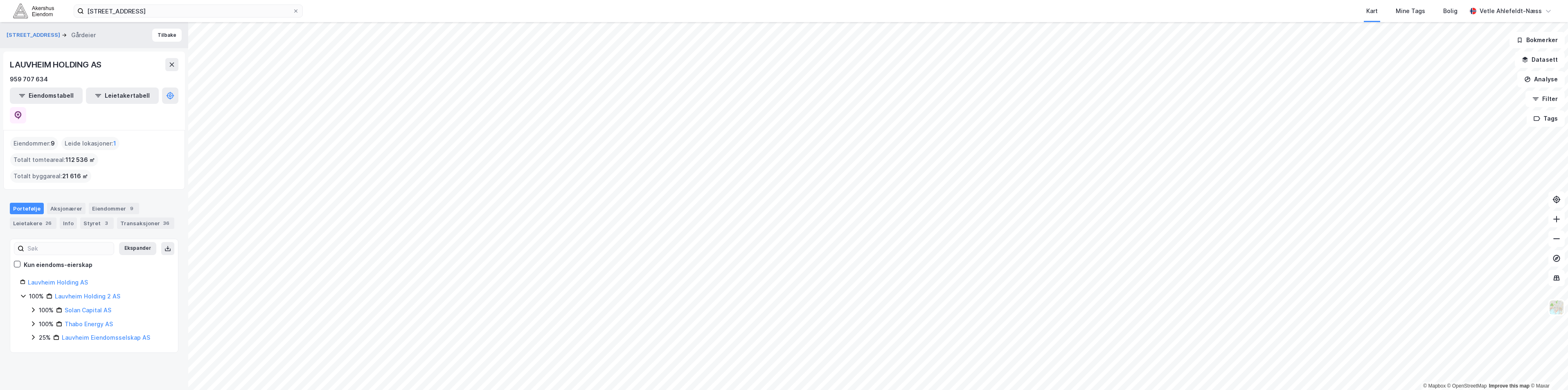
click at [32, 307] on icon at bounding box center [33, 310] width 7 height 7
click at [135, 242] on button "Ekspander" at bounding box center [138, 249] width 37 height 13
click at [71, 203] on div "Aksjonærer" at bounding box center [66, 208] width 38 height 12
click at [152, 37] on button "Tilbake" at bounding box center [167, 35] width 29 height 13
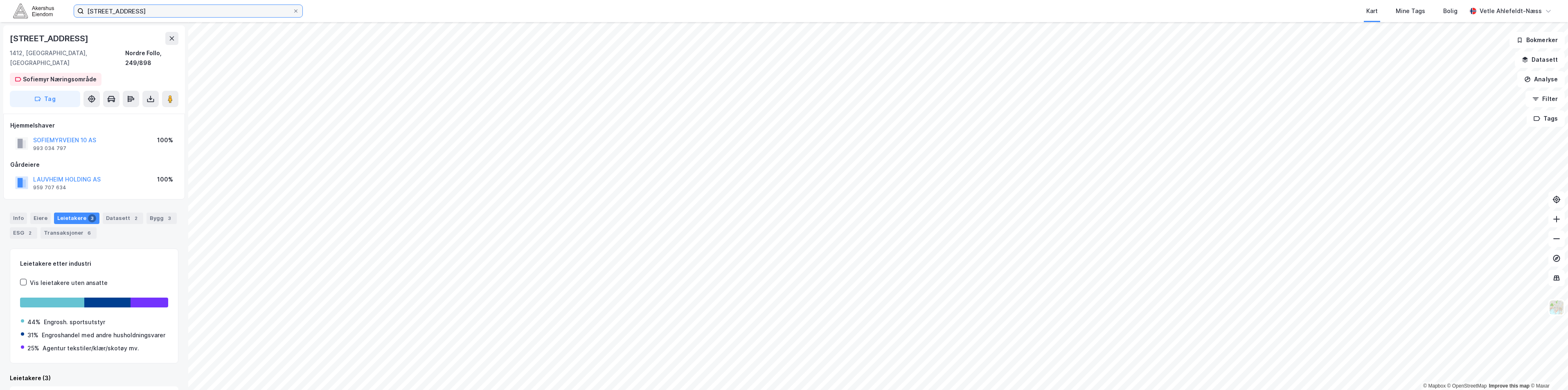
click at [153, 13] on input "[STREET_ADDRESS]" at bounding box center [188, 11] width 209 height 12
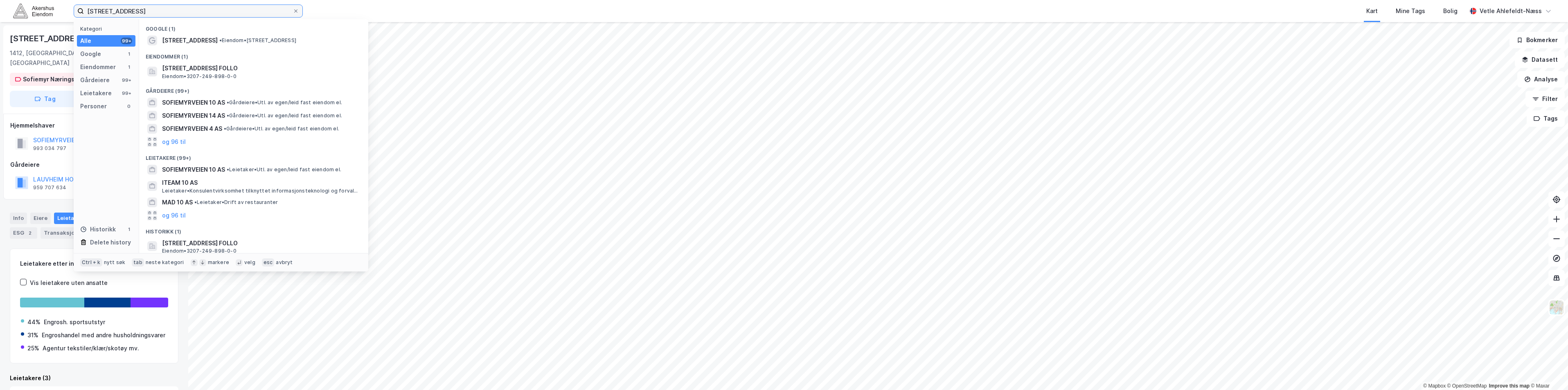
click at [153, 13] on input "[STREET_ADDRESS]" at bounding box center [188, 11] width 209 height 12
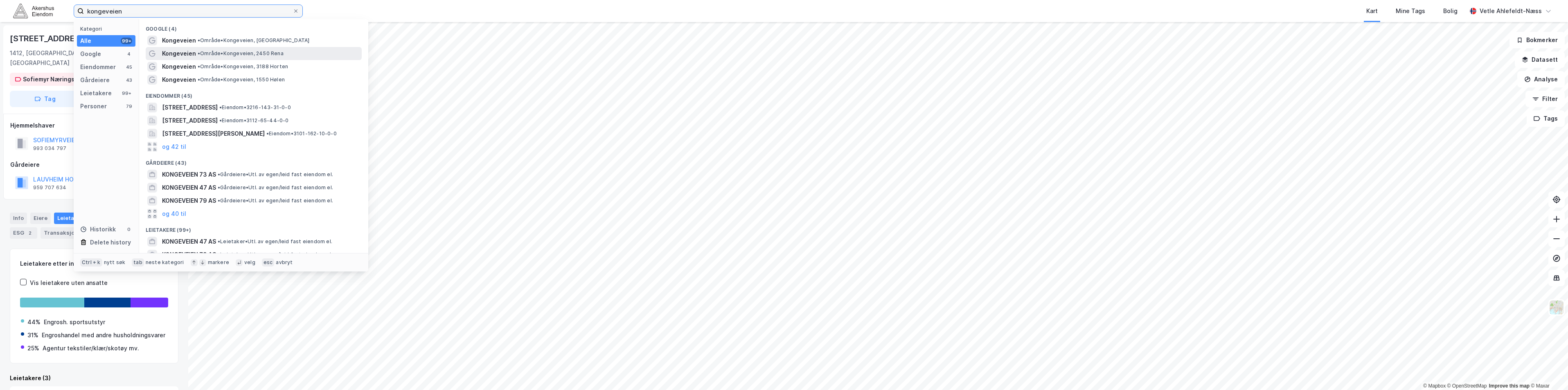
type input "kongeveien"
click at [187, 5] on input "kongeveien" at bounding box center [188, 11] width 209 height 12
click at [133, 10] on input "kongeveien" at bounding box center [188, 11] width 209 height 12
drag, startPoint x: 148, startPoint y: 11, endPoint x: 61, endPoint y: 8, distance: 87.1
click at [61, 8] on div "kongeveien Kategori Alle 99+ Google 4 Eiendommer 45 Gårdeiere 43 Leietakere 99+…" at bounding box center [784, 11] width 1568 height 22
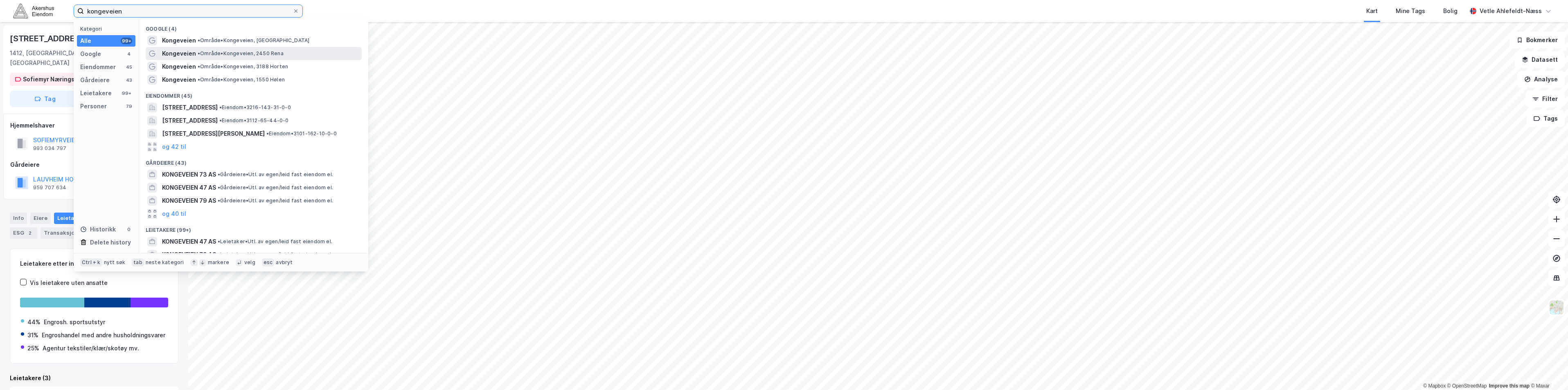
click at [134, 8] on input "kongeveien" at bounding box center [188, 11] width 209 height 12
click at [136, 10] on input "kongeveien" at bounding box center [188, 11] width 209 height 12
